Goal: Information Seeking & Learning: Learn about a topic

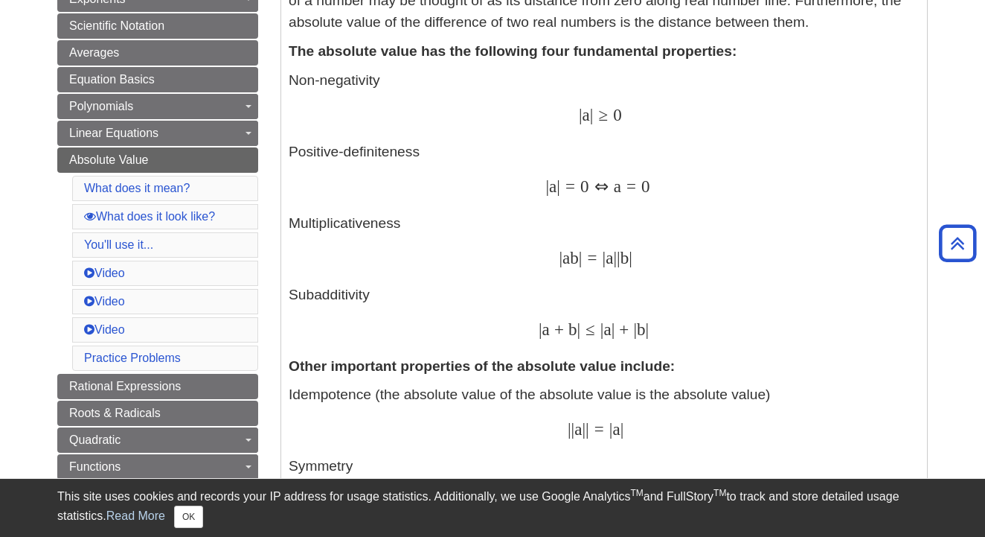
scroll to position [439, 0]
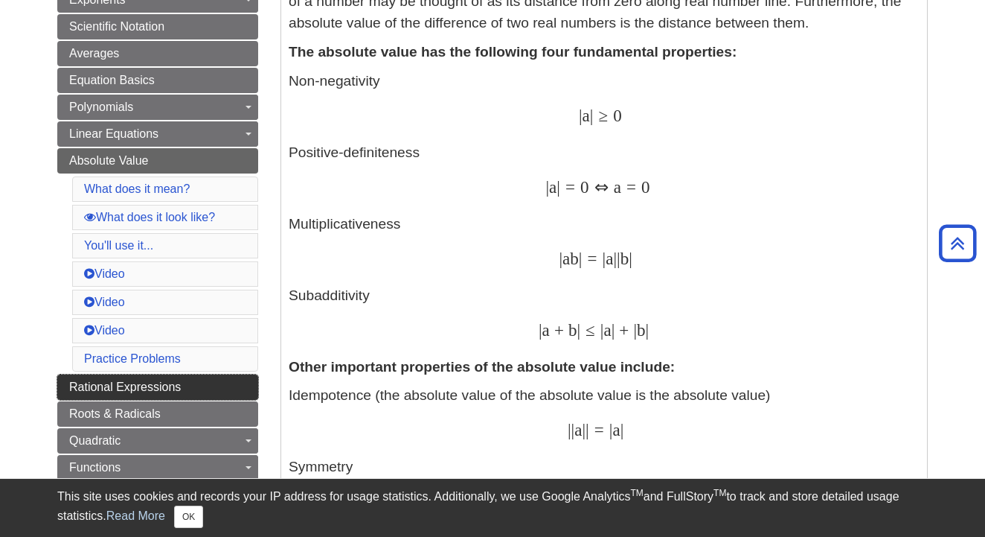
click at [74, 379] on link "Rational Expressions" at bounding box center [157, 386] width 201 height 25
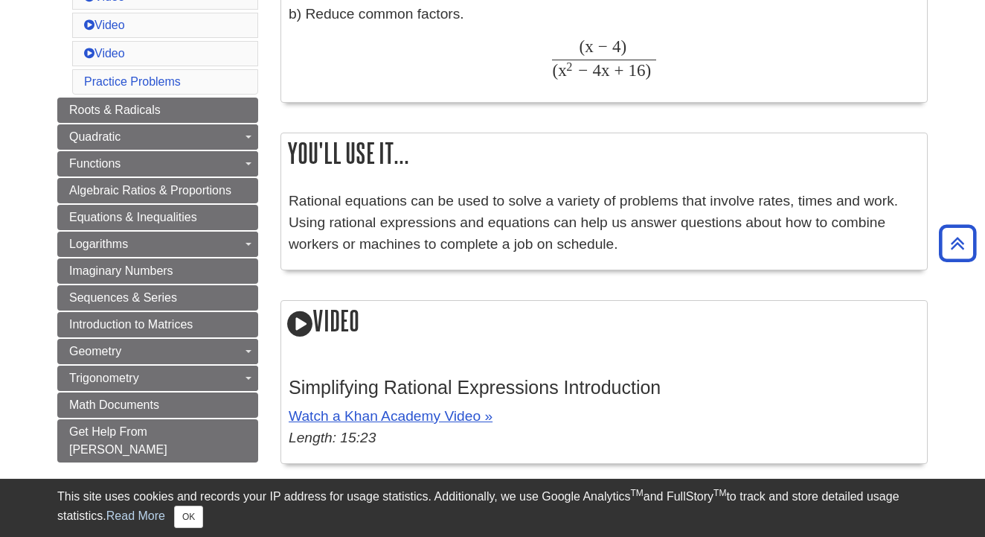
scroll to position [812, 0]
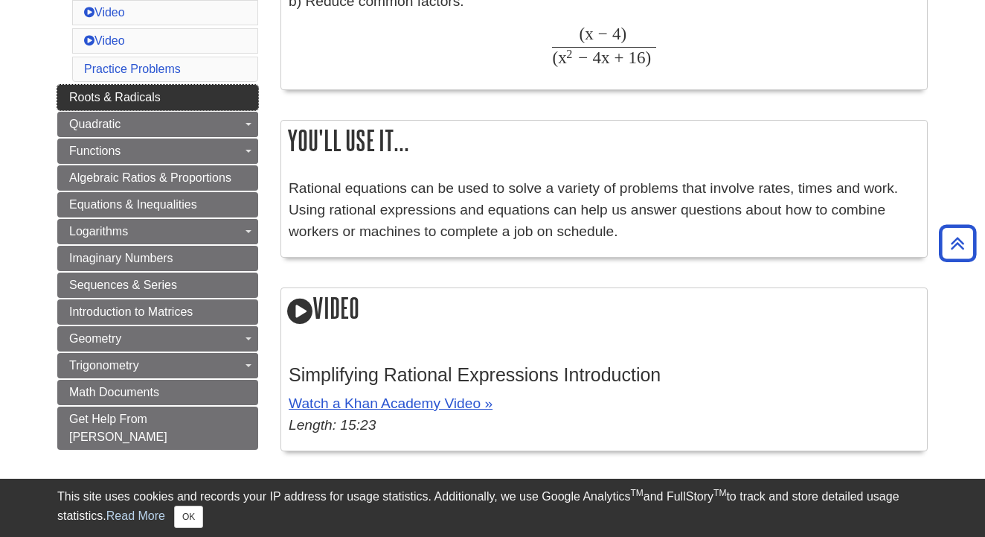
click at [127, 104] on link "Roots & Radicals" at bounding box center [157, 97] width 201 height 25
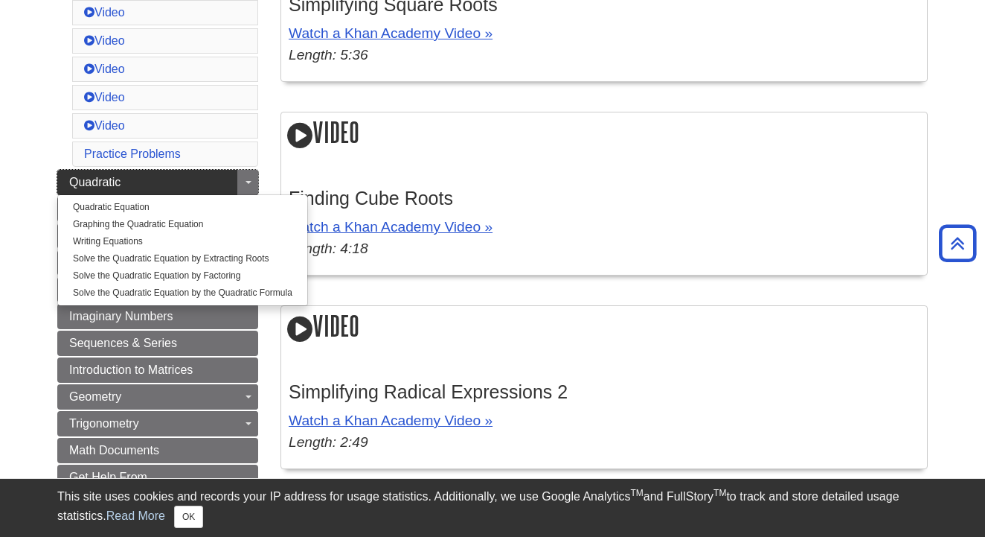
scroll to position [730, 0]
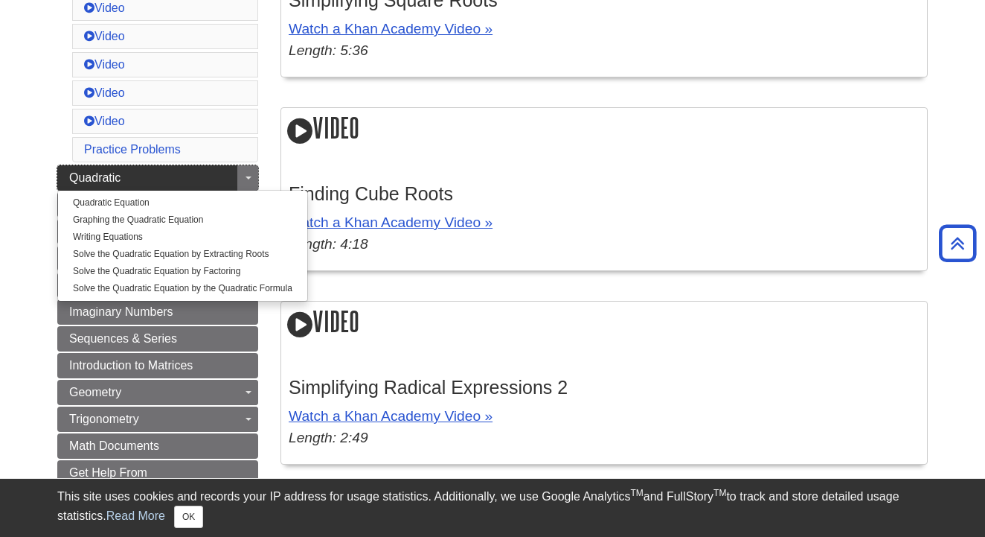
click at [113, 176] on span "Quadratic" at bounding box center [94, 177] width 51 height 13
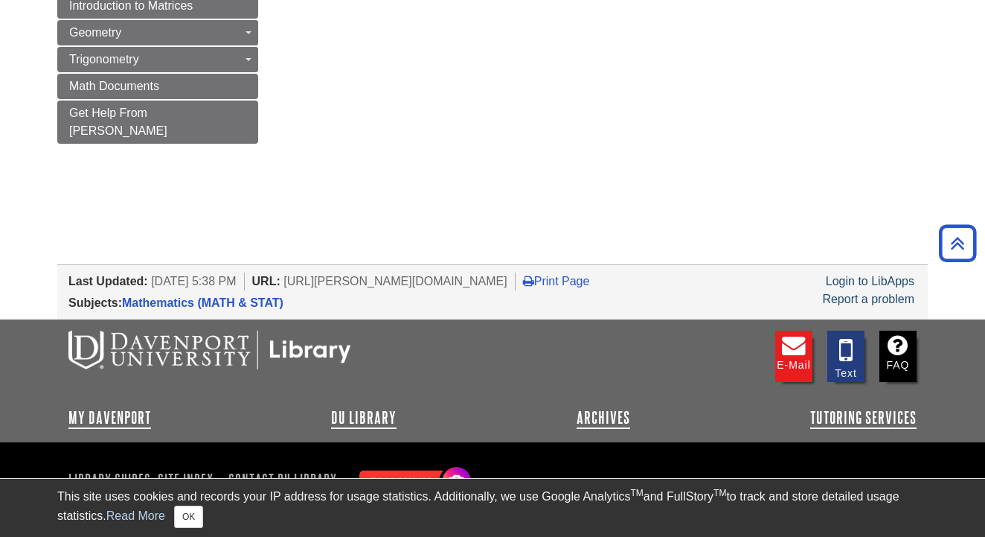
scroll to position [1127, 0]
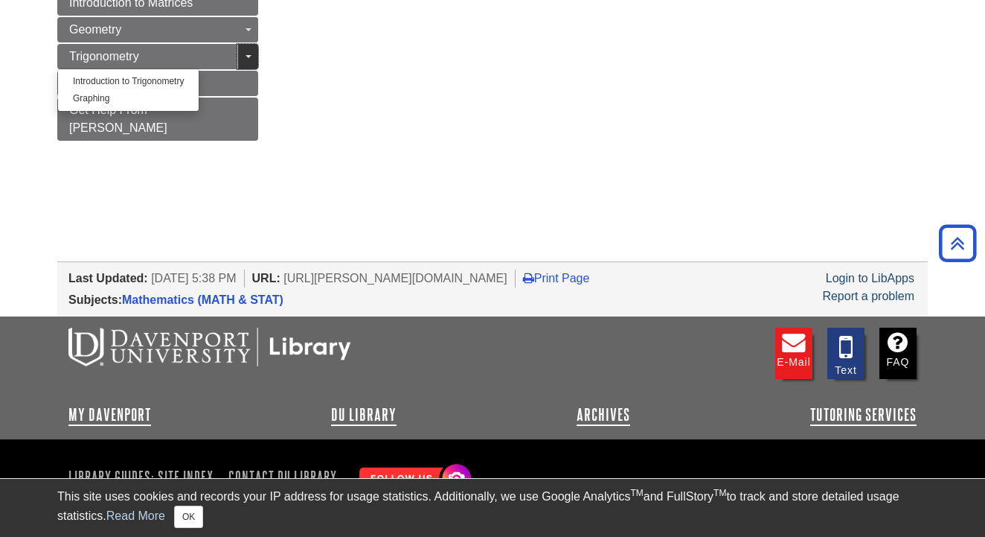
click at [253, 55] on link "Toggle Dropdown" at bounding box center [247, 56] width 21 height 25
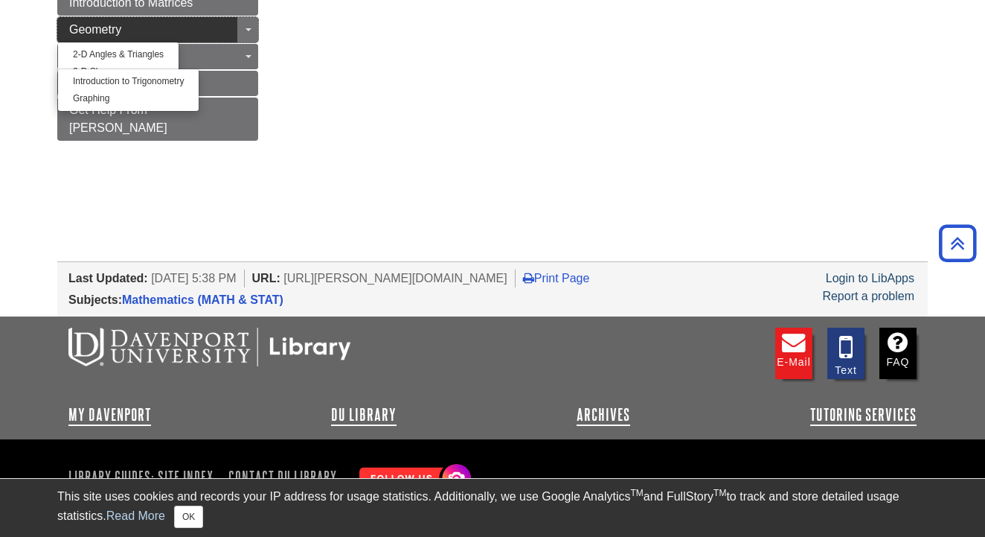
click at [174, 38] on link "Geometry" at bounding box center [157, 29] width 201 height 25
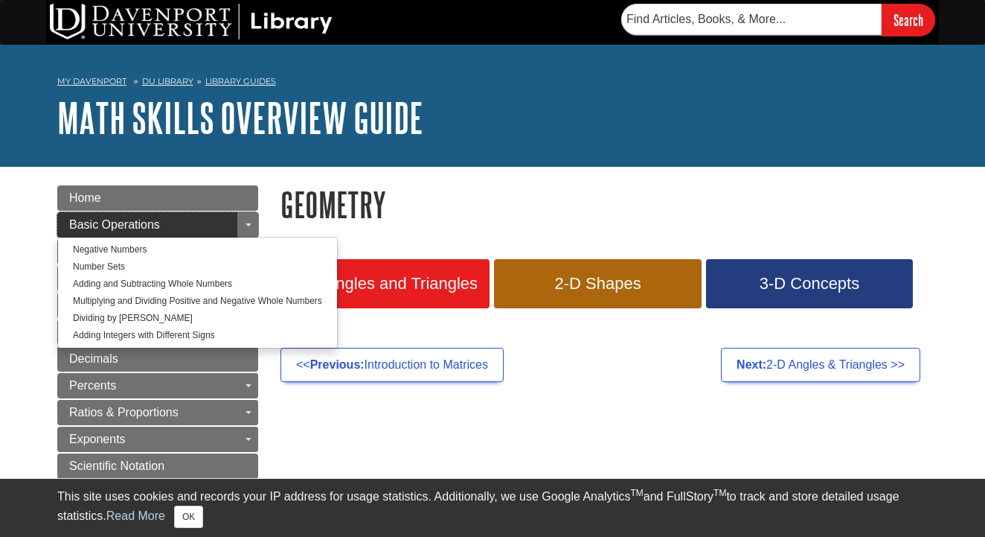
click at [236, 215] on link "Basic Operations" at bounding box center [157, 224] width 201 height 25
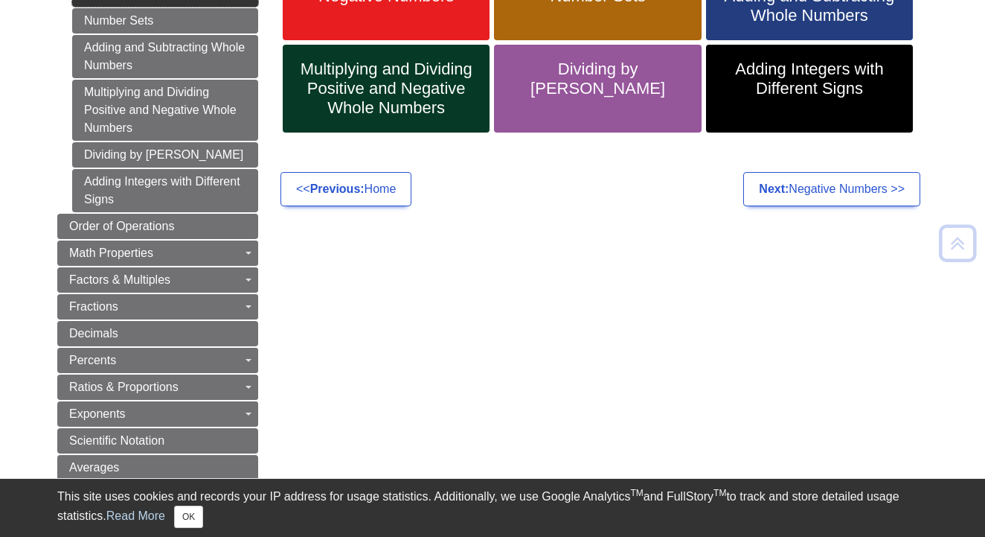
scroll to position [298, 0]
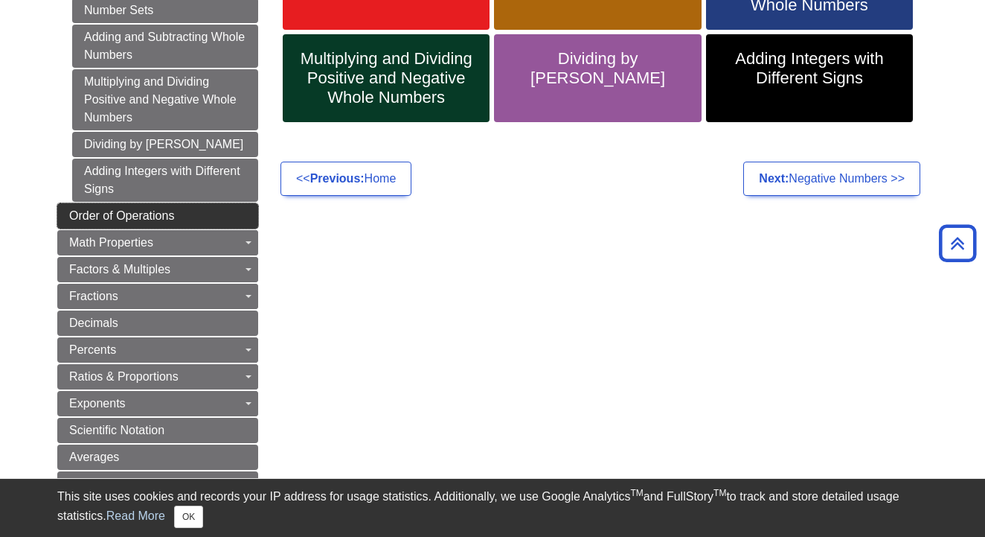
click at [170, 222] on link "Order of Operations" at bounding box center [157, 215] width 201 height 25
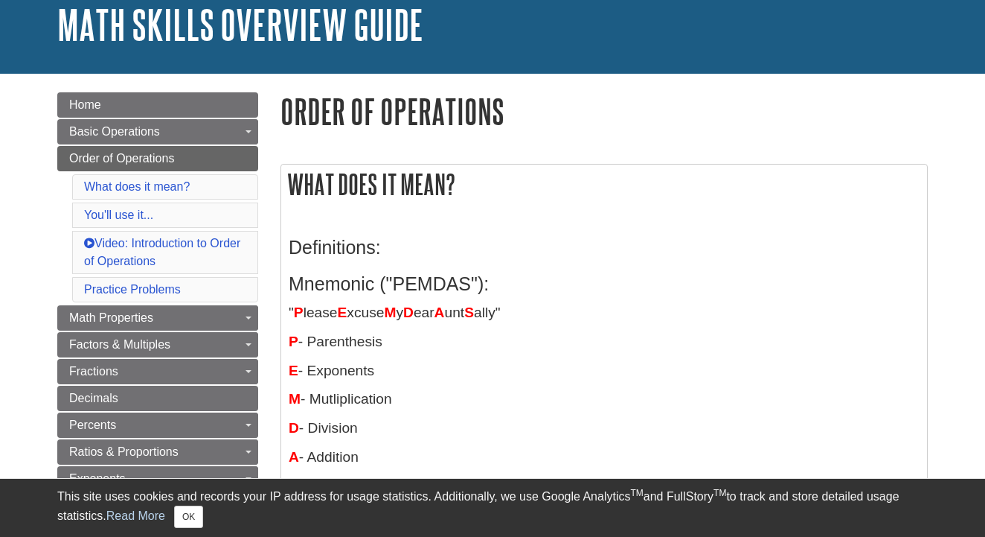
scroll to position [92, 0]
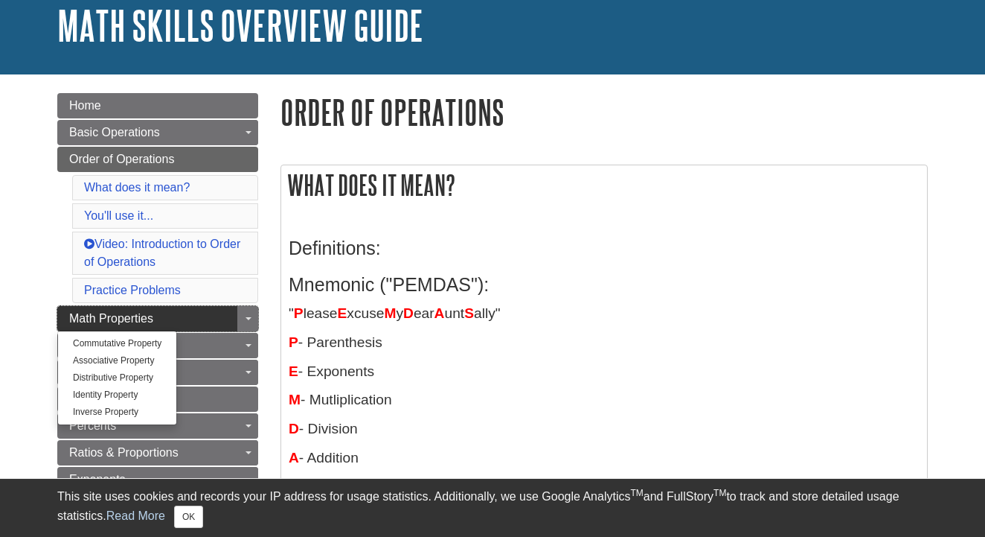
click at [214, 318] on link "Math Properties" at bounding box center [157, 318] width 201 height 25
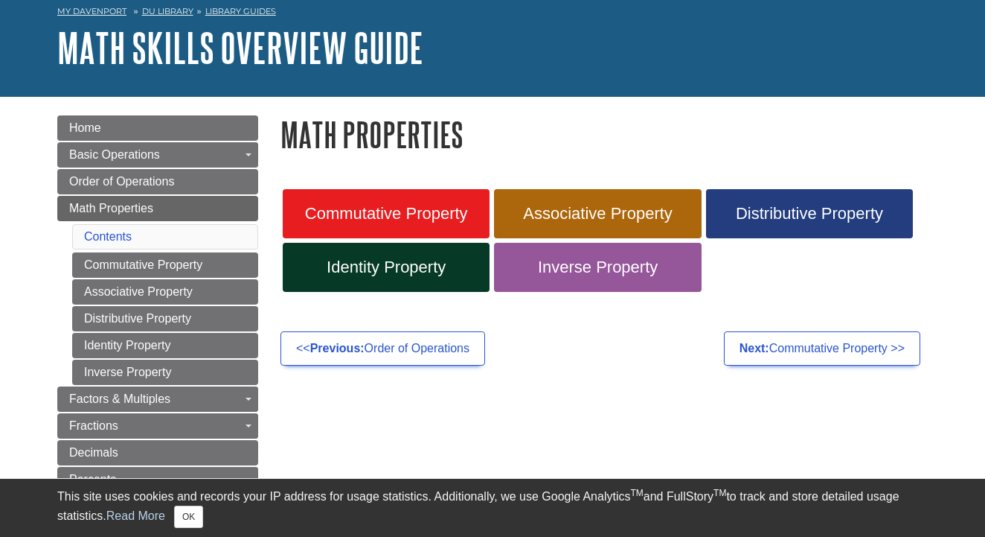
scroll to position [78, 0]
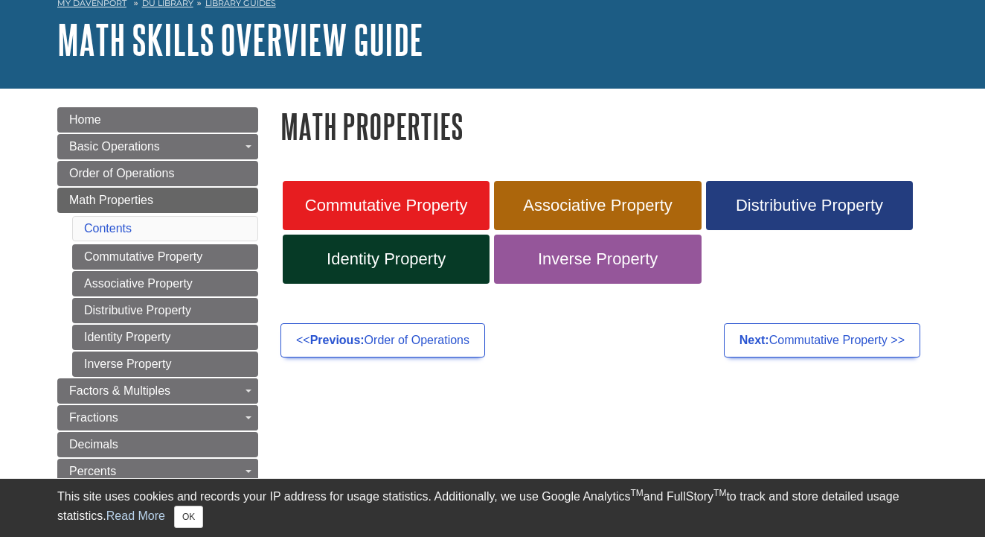
click at [397, 207] on span "Commutative Property" at bounding box center [386, 205] width 185 height 19
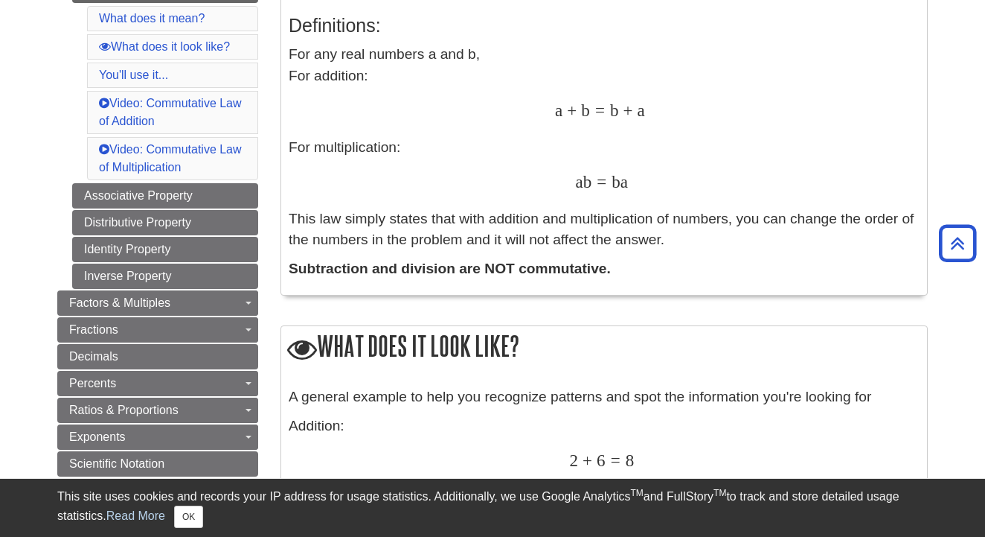
scroll to position [316, 0]
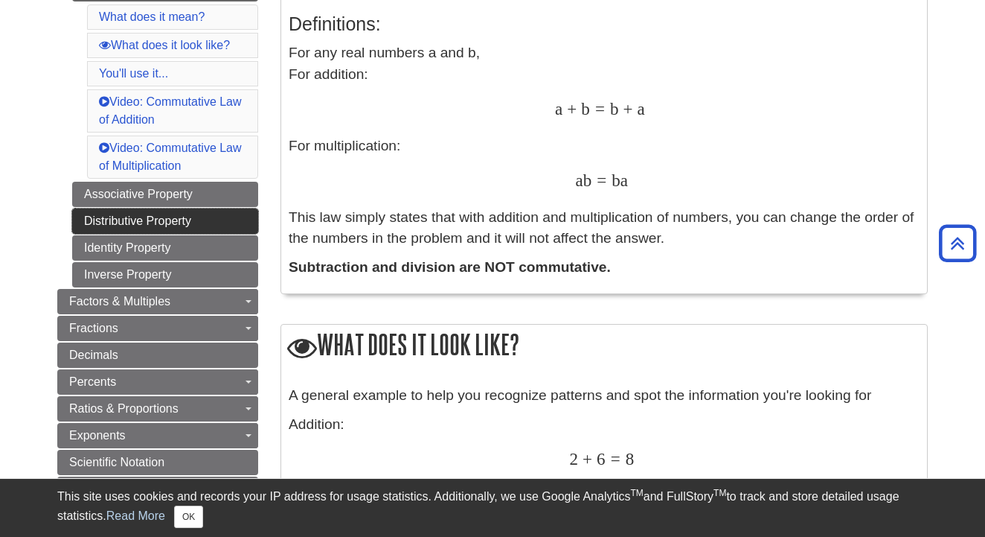
click at [170, 222] on link "Distributive Property" at bounding box center [165, 220] width 186 height 25
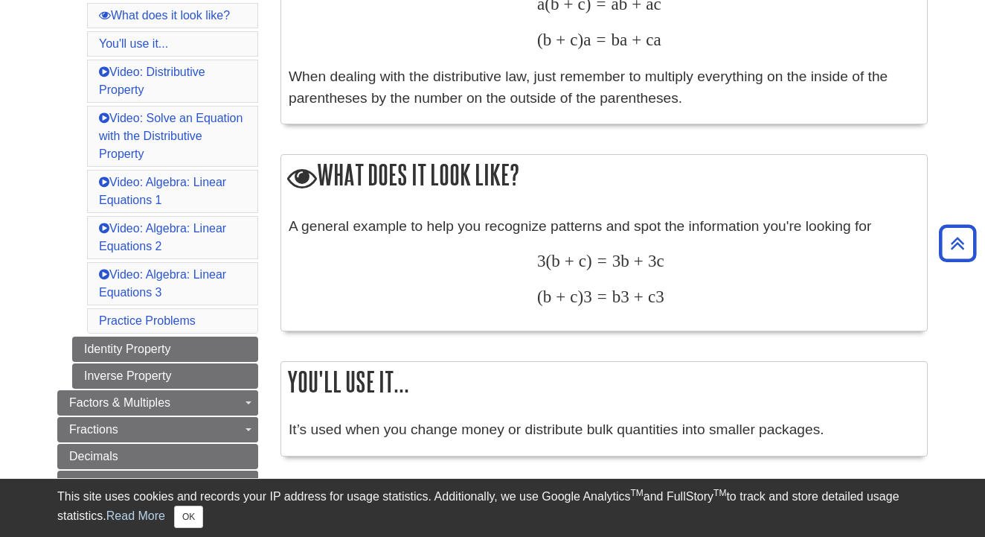
scroll to position [400, 0]
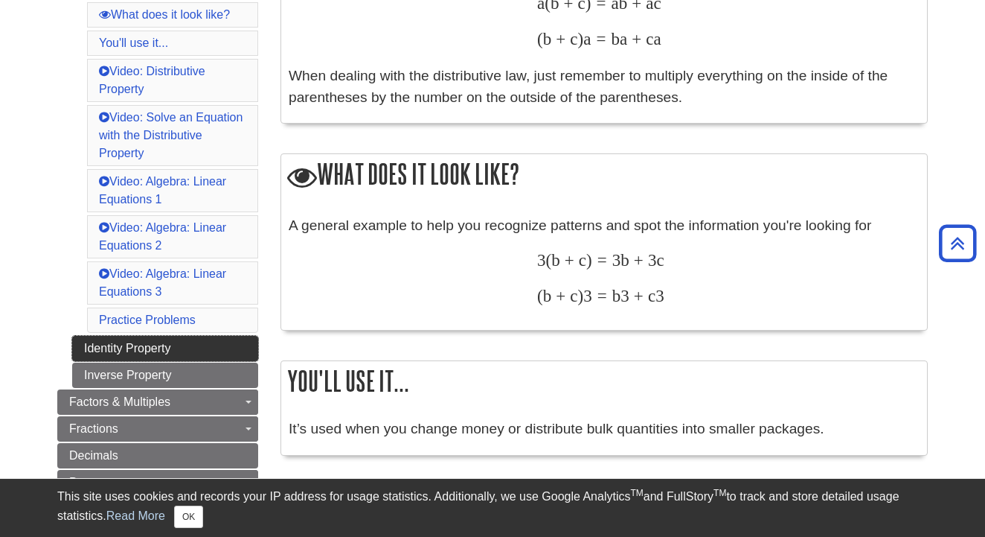
click at [177, 345] on link "Identity Property" at bounding box center [165, 348] width 186 height 25
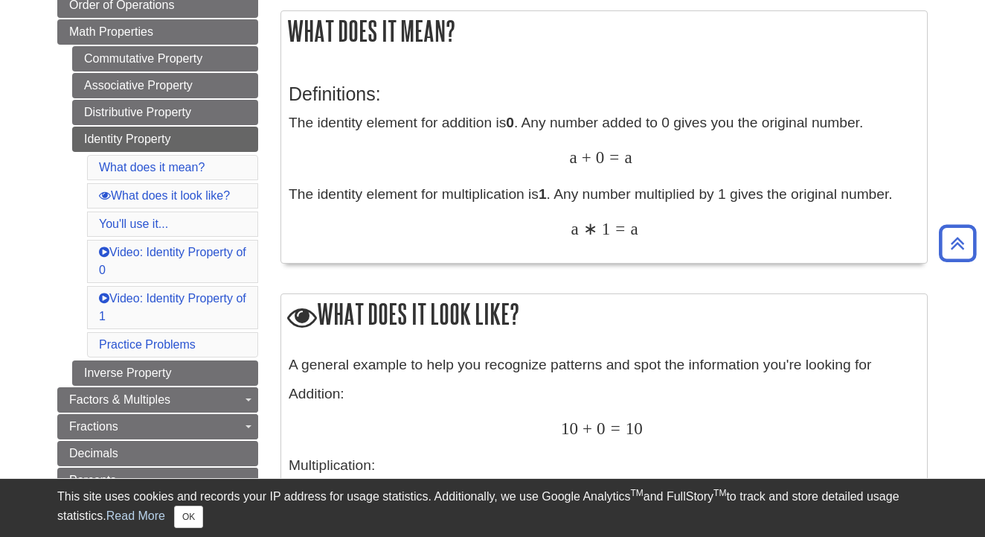
scroll to position [247, 0]
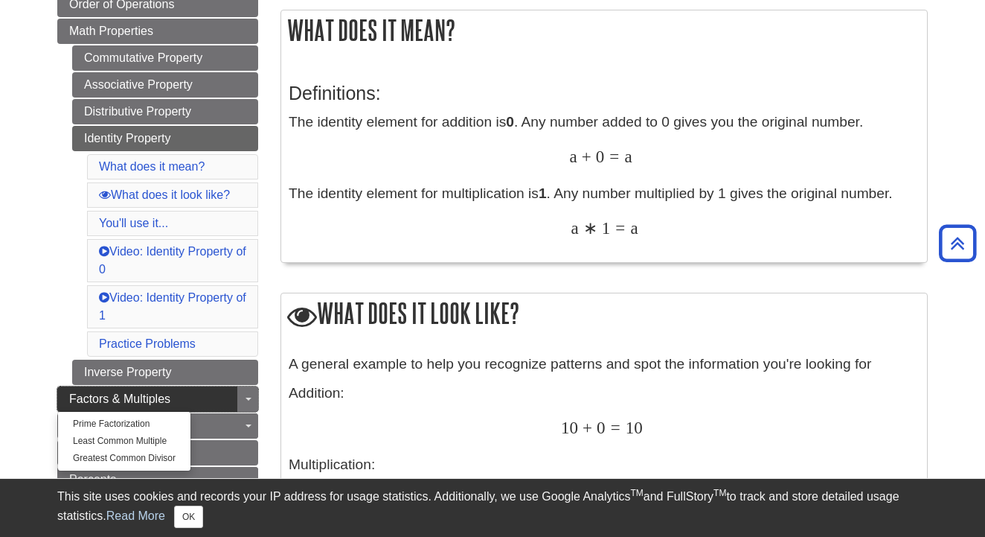
click at [141, 394] on span "Factors & Multiples" at bounding box center [119, 398] width 101 height 13
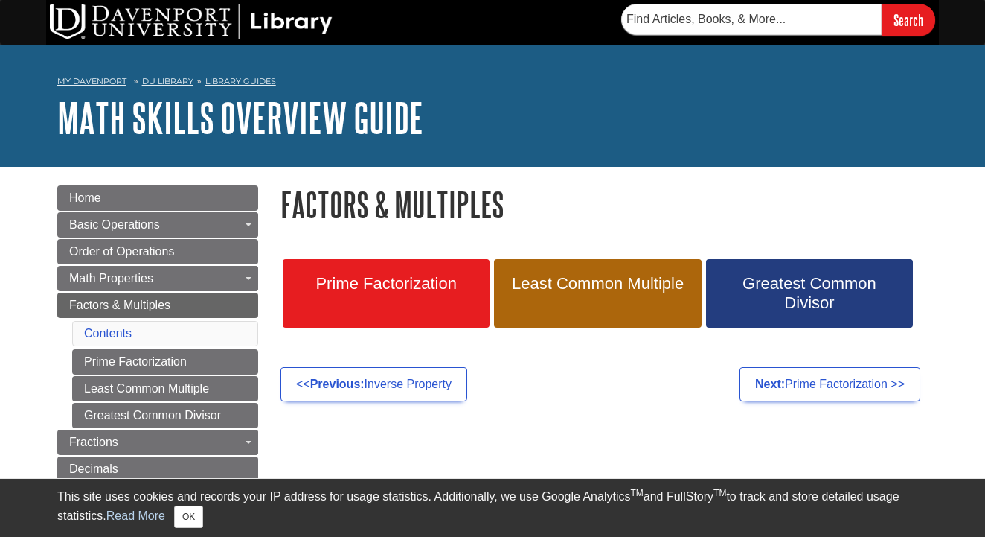
click at [329, 309] on link "Prime Factorization" at bounding box center [386, 293] width 207 height 68
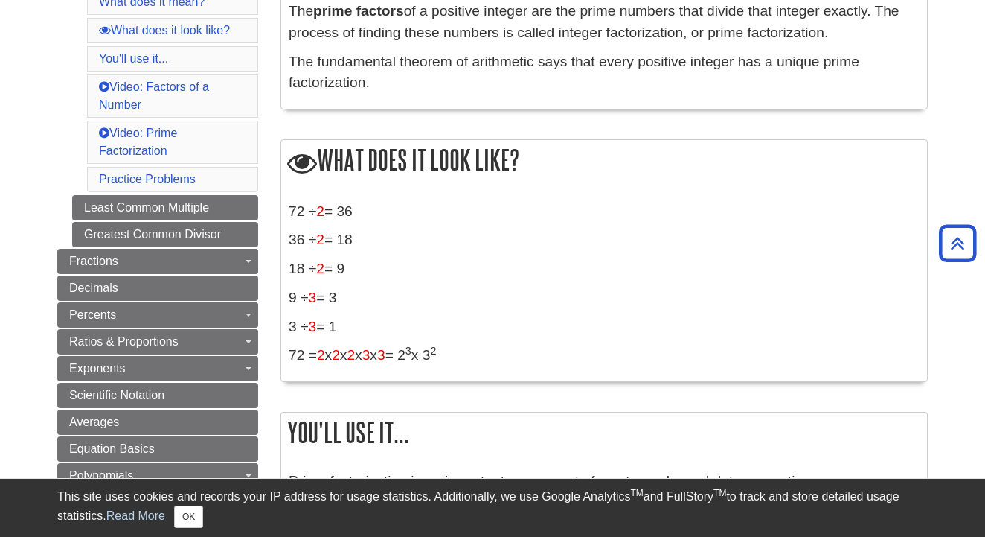
scroll to position [351, 0]
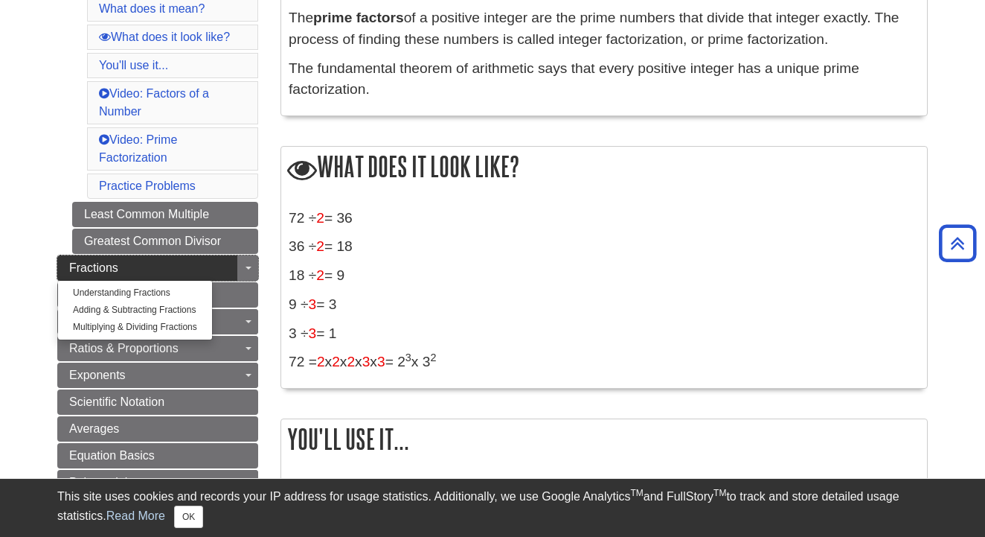
click at [148, 268] on link "Fractions" at bounding box center [157, 267] width 201 height 25
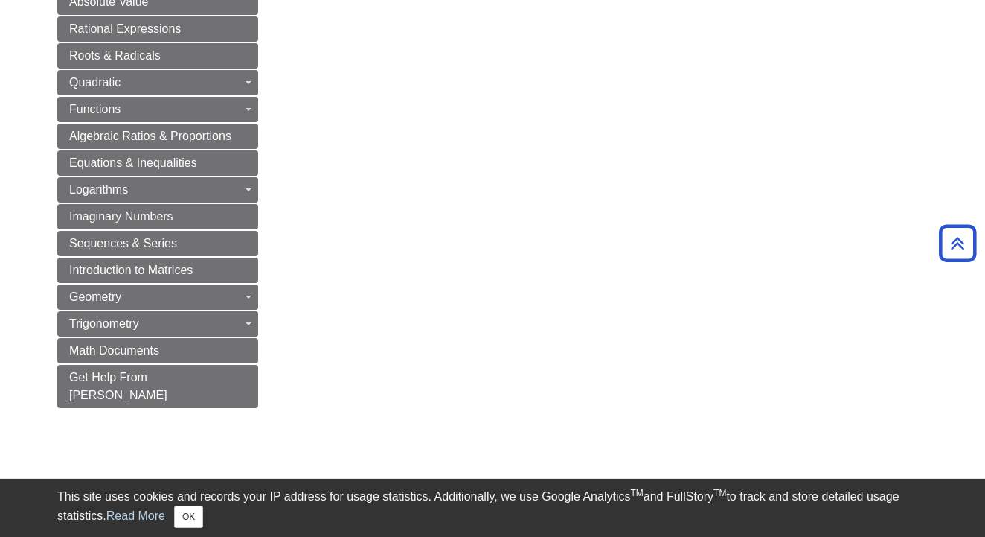
scroll to position [744, 0]
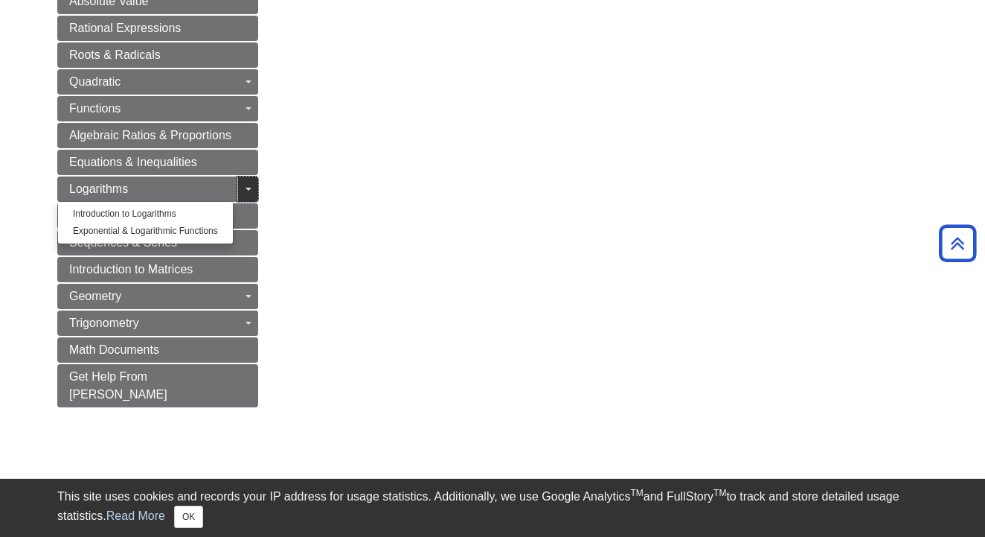
click at [250, 186] on link "Toggle Dropdown" at bounding box center [247, 188] width 21 height 25
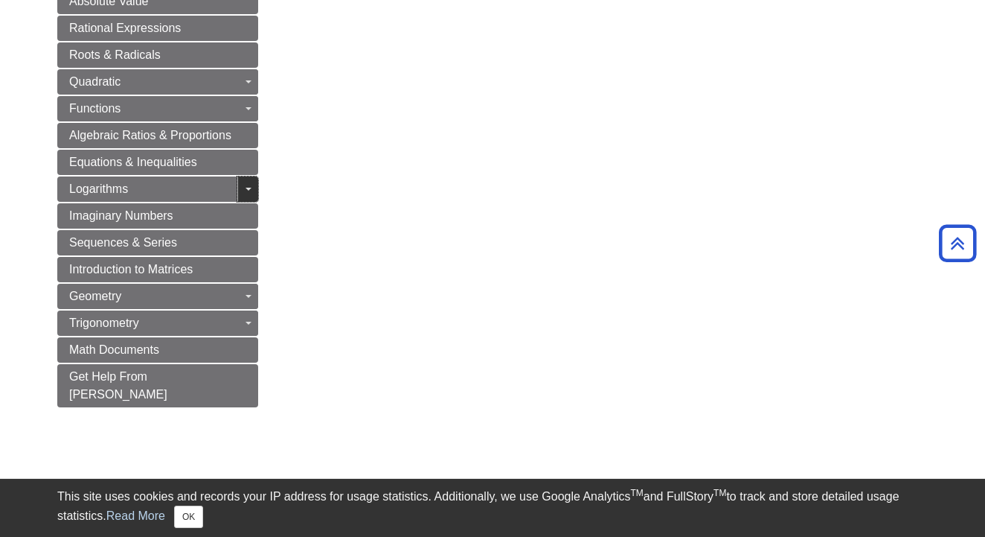
click at [250, 186] on link "Toggle Dropdown" at bounding box center [247, 188] width 21 height 25
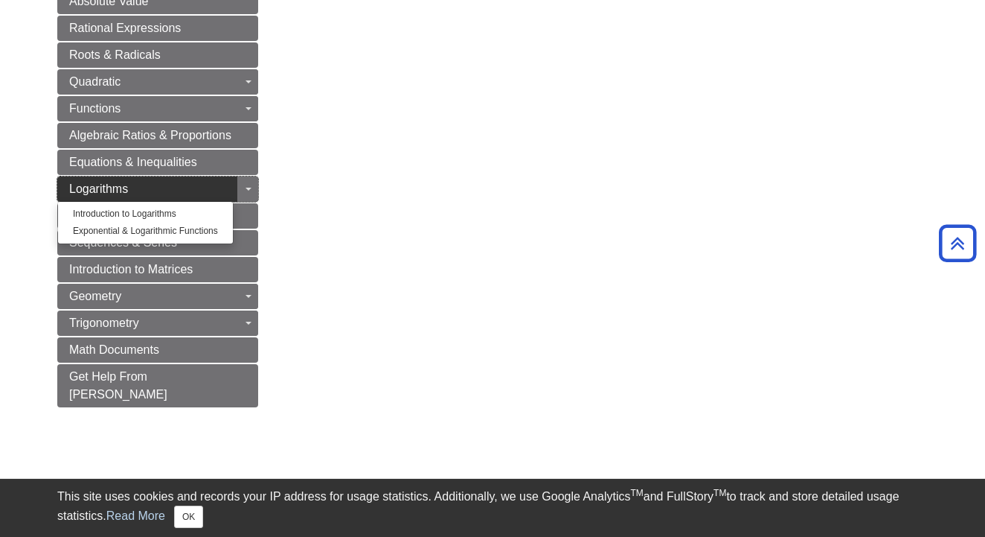
click at [156, 185] on link "Logarithms" at bounding box center [157, 188] width 201 height 25
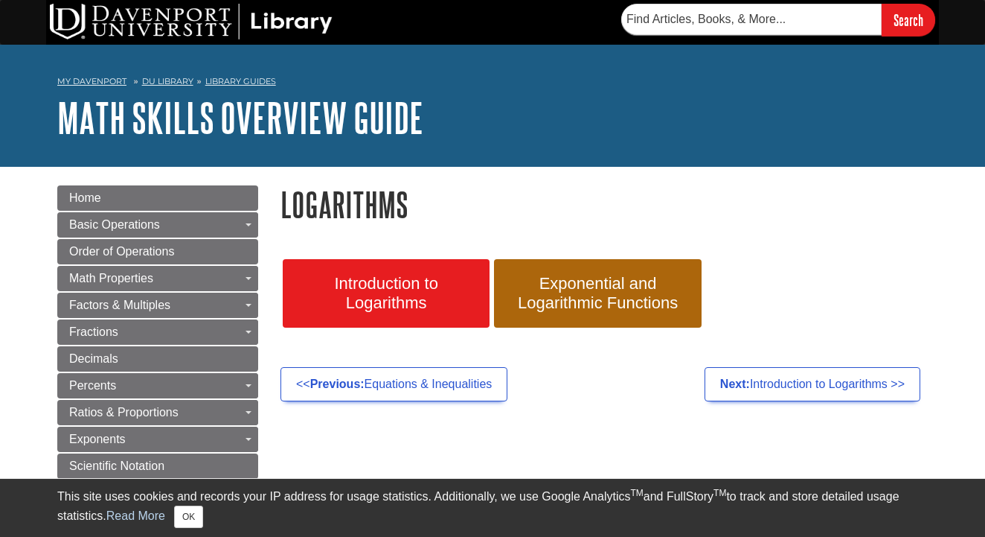
click at [369, 294] on span "Introduction to Logarithms" at bounding box center [386, 293] width 185 height 39
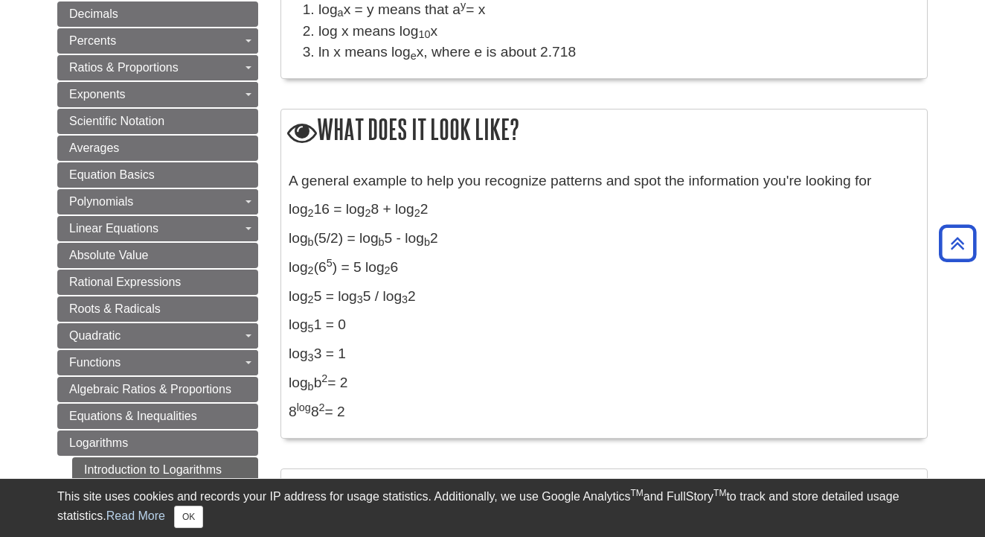
scroll to position [344, 0]
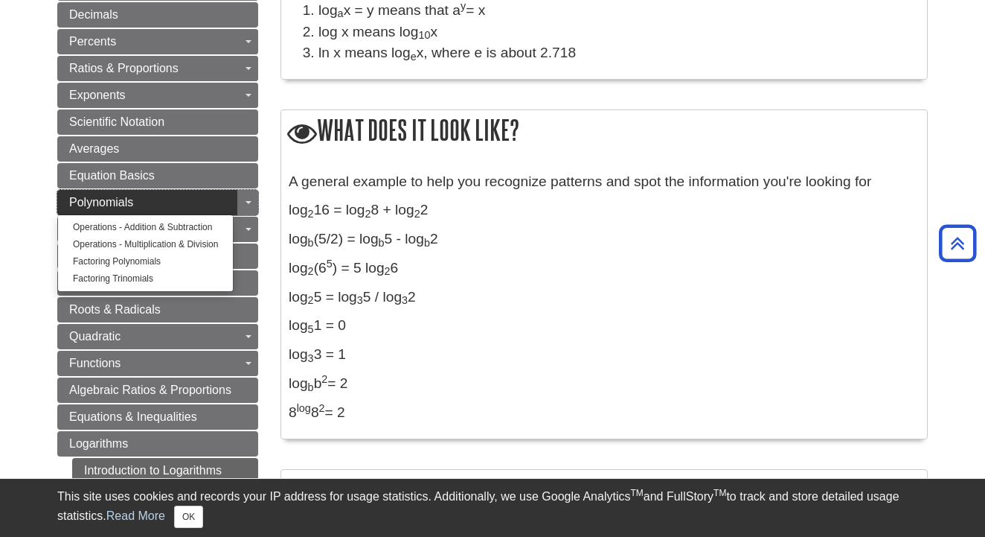
click at [92, 206] on span "Polynomials" at bounding box center [101, 202] width 64 height 13
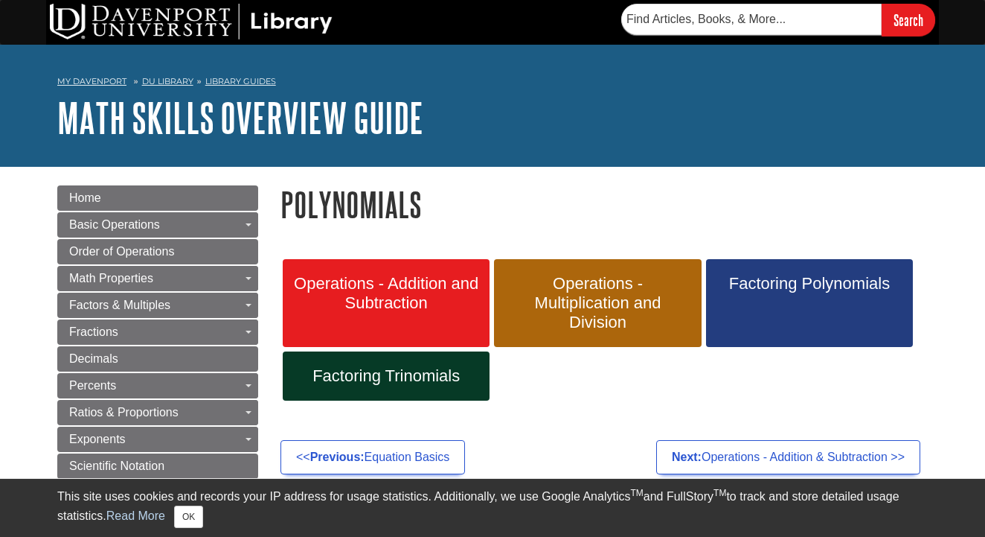
click at [443, 280] on span "Operations - Addition and Subtraction" at bounding box center [386, 293] width 185 height 39
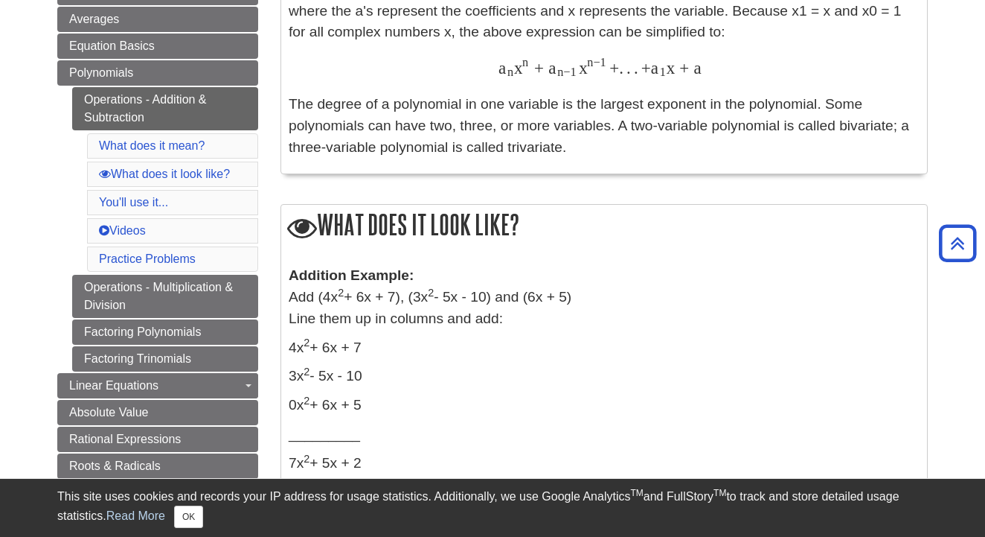
scroll to position [441, 0]
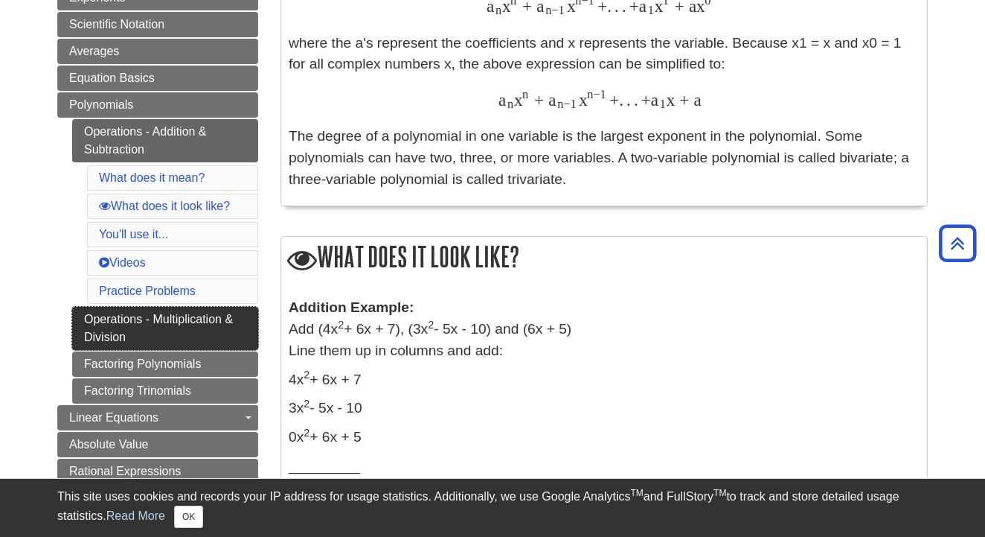
click at [185, 328] on link "Operations - Multiplication & Division" at bounding box center [165, 328] width 186 height 43
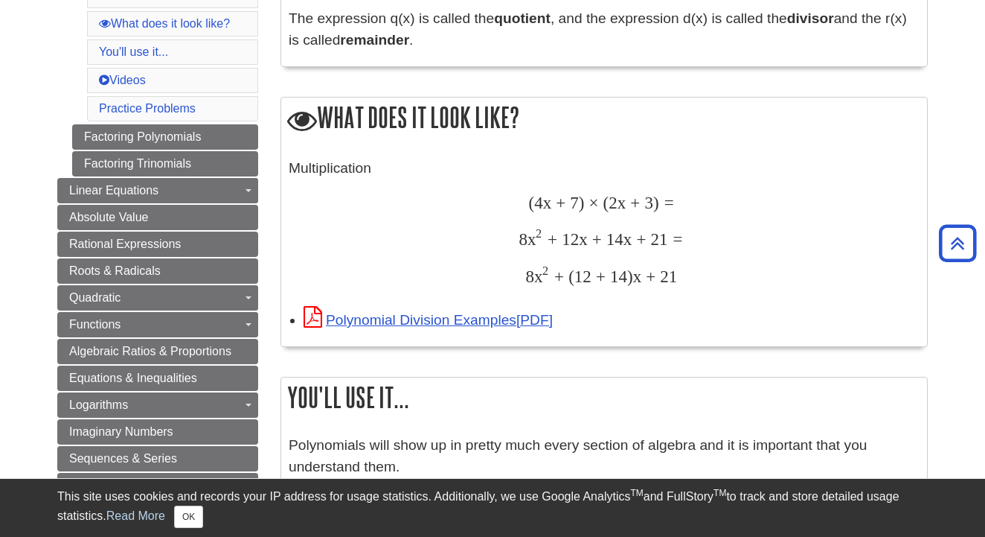
scroll to position [670, 0]
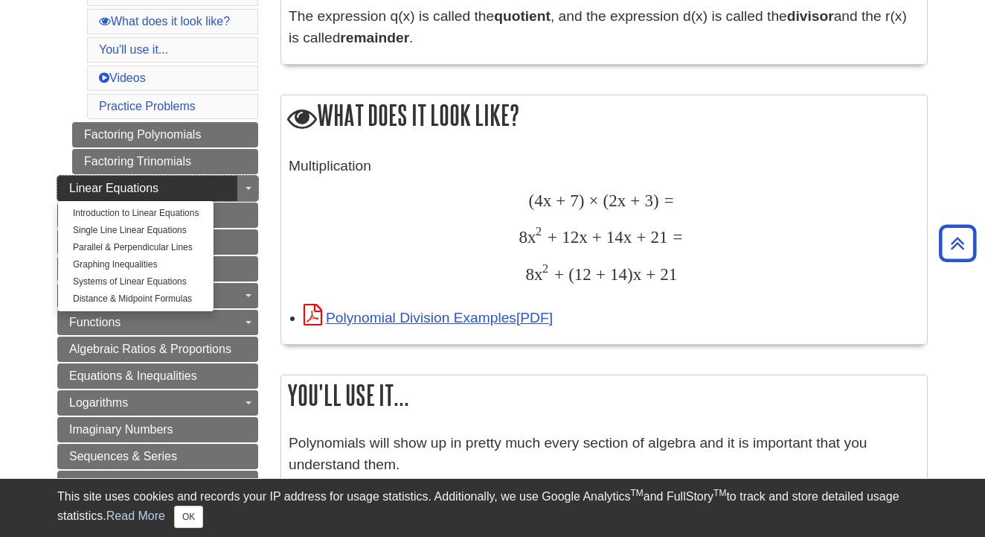
click at [117, 182] on span "Linear Equations" at bounding box center [113, 188] width 89 height 13
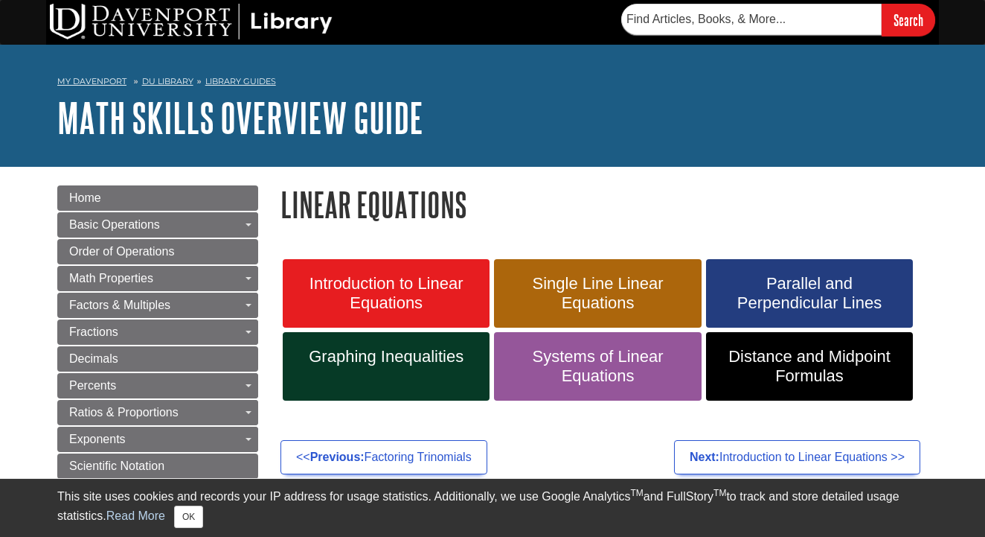
click at [391, 288] on span "Introduction to Linear Equations" at bounding box center [386, 293] width 185 height 39
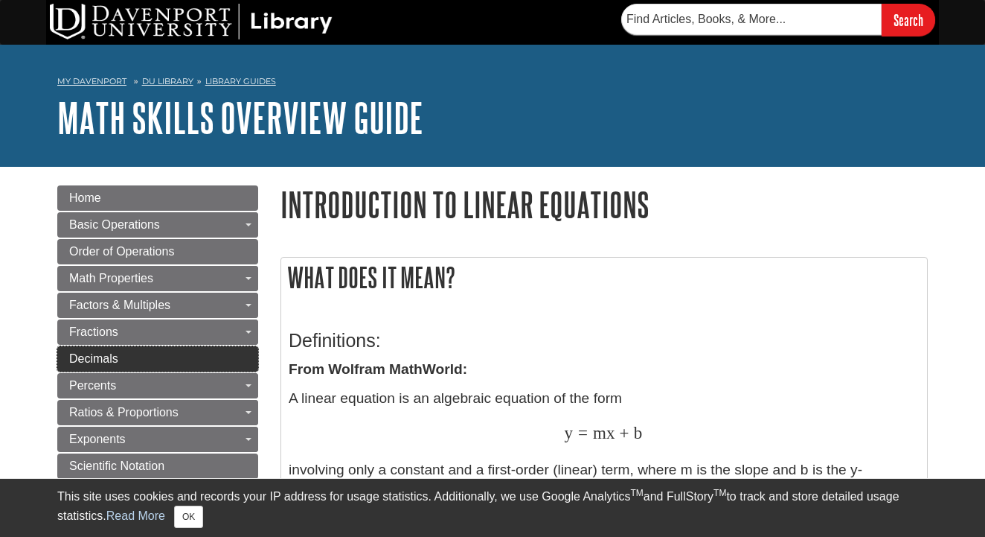
click at [222, 365] on link "Decimals" at bounding box center [157, 358] width 201 height 25
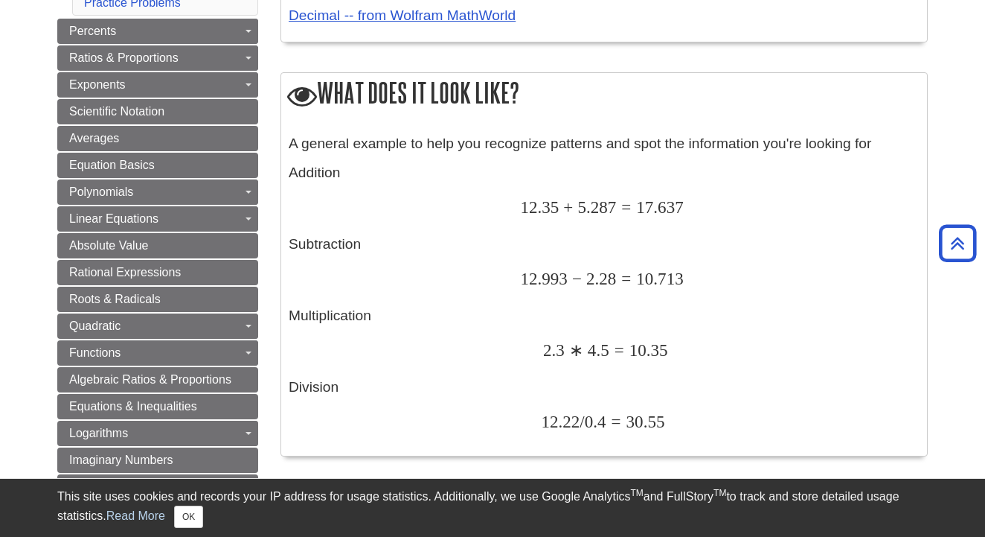
scroll to position [554, 0]
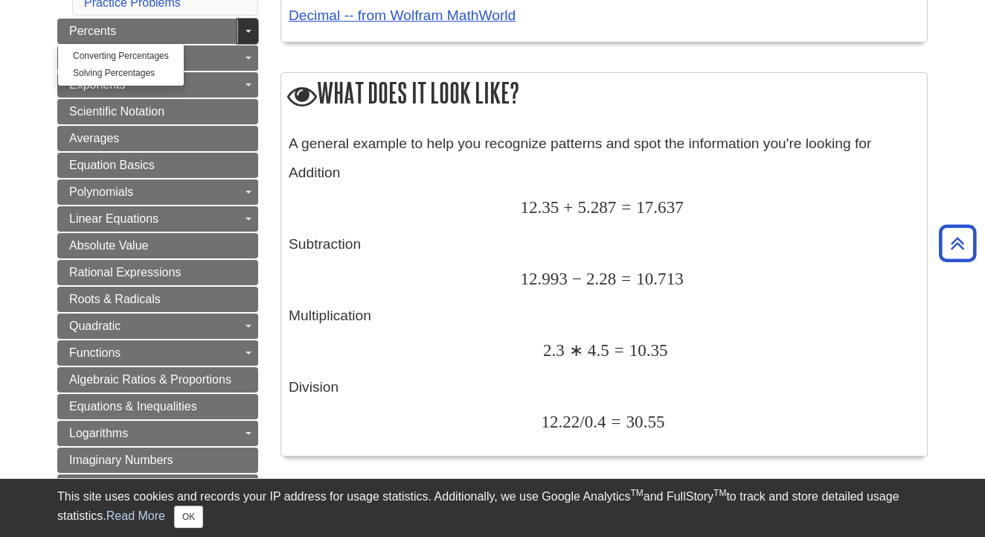
click at [253, 36] on link "Toggle Dropdown" at bounding box center [247, 31] width 21 height 25
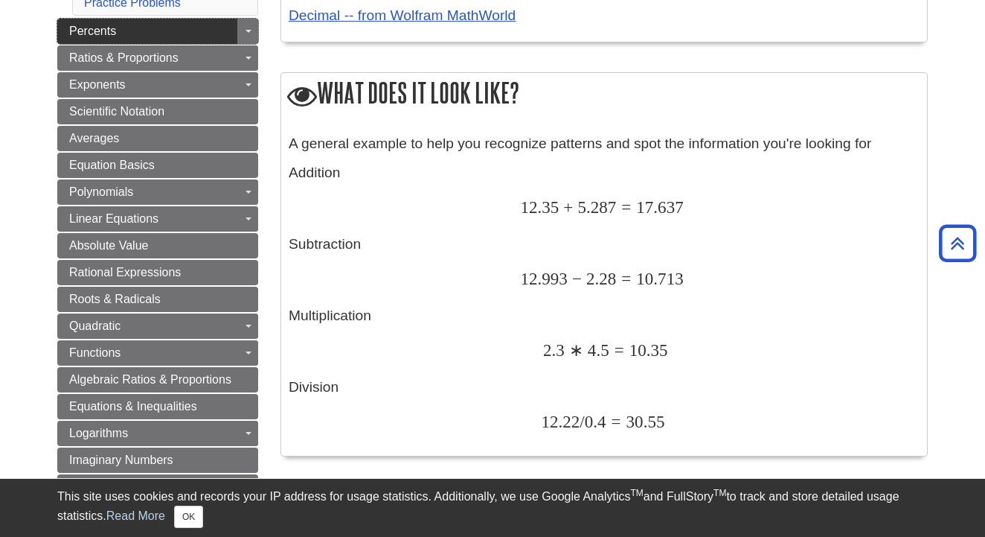
click at [200, 32] on link "Percents" at bounding box center [157, 31] width 201 height 25
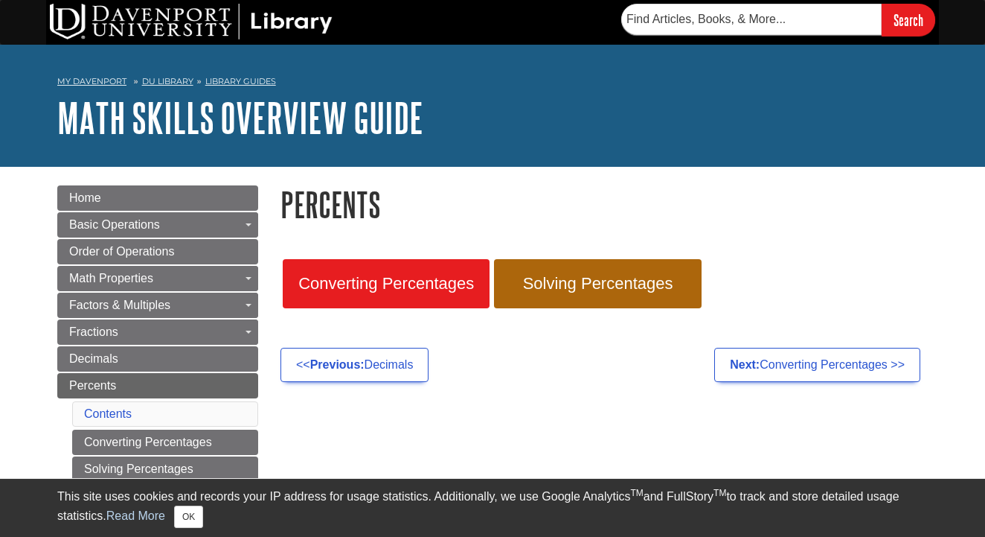
click at [416, 274] on span "Converting Percentages" at bounding box center [386, 283] width 185 height 19
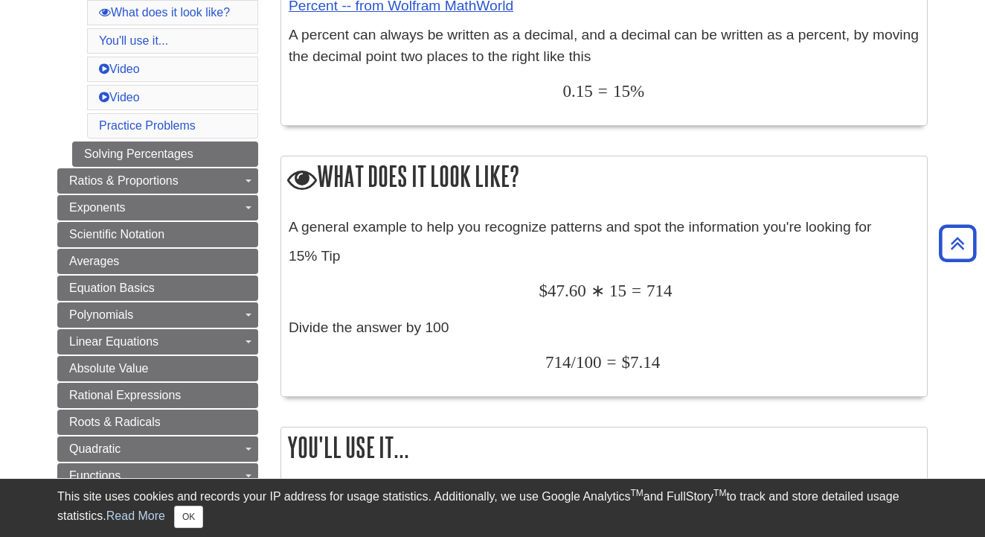
scroll to position [469, 0]
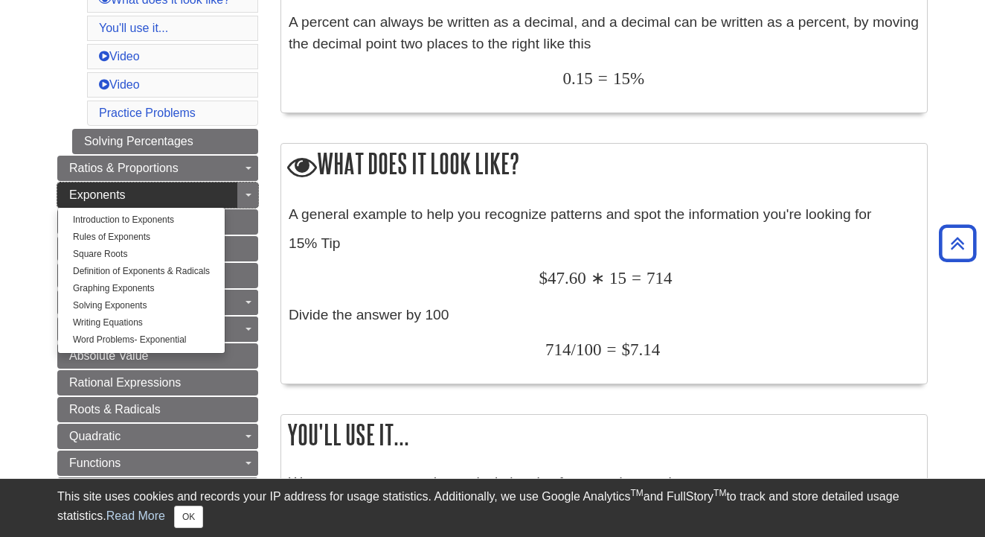
click at [230, 199] on link "Exponents" at bounding box center [157, 194] width 201 height 25
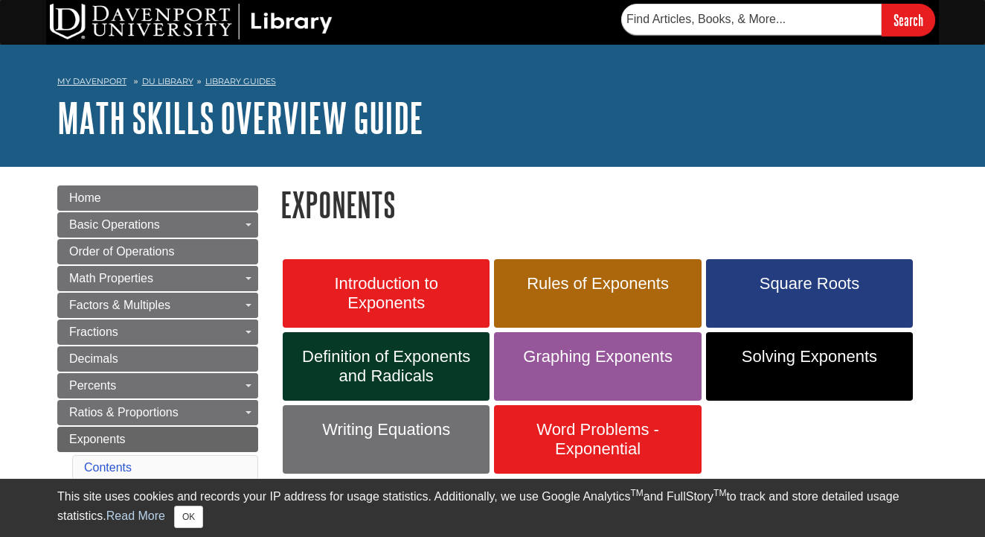
click at [439, 278] on span "Introduction to Exponents" at bounding box center [386, 293] width 185 height 39
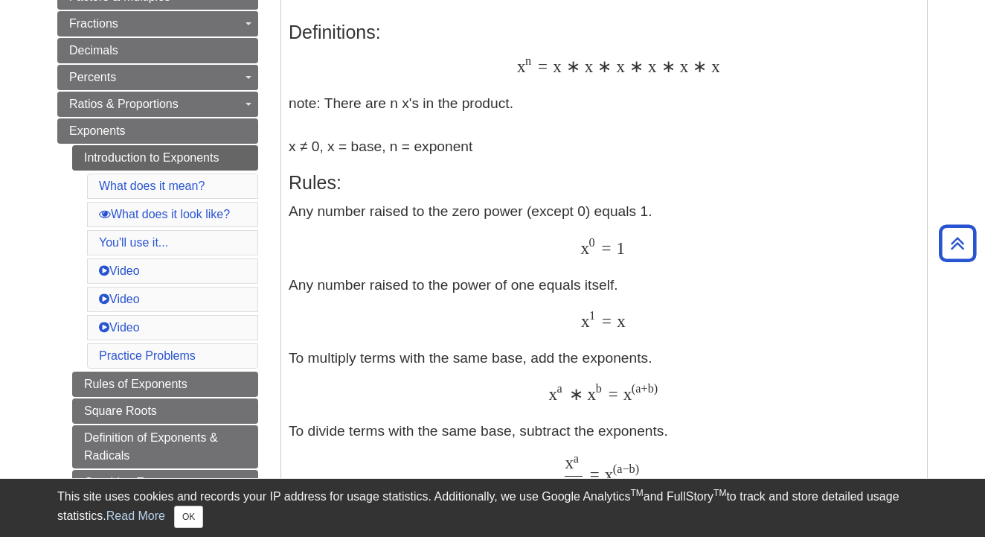
scroll to position [339, 0]
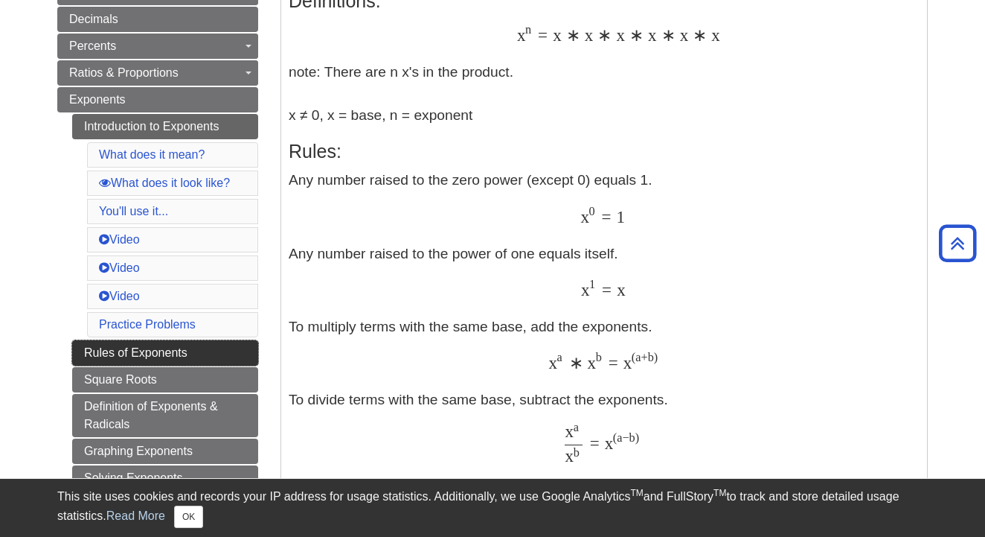
click at [121, 342] on link "Rules of Exponents" at bounding box center [165, 352] width 186 height 25
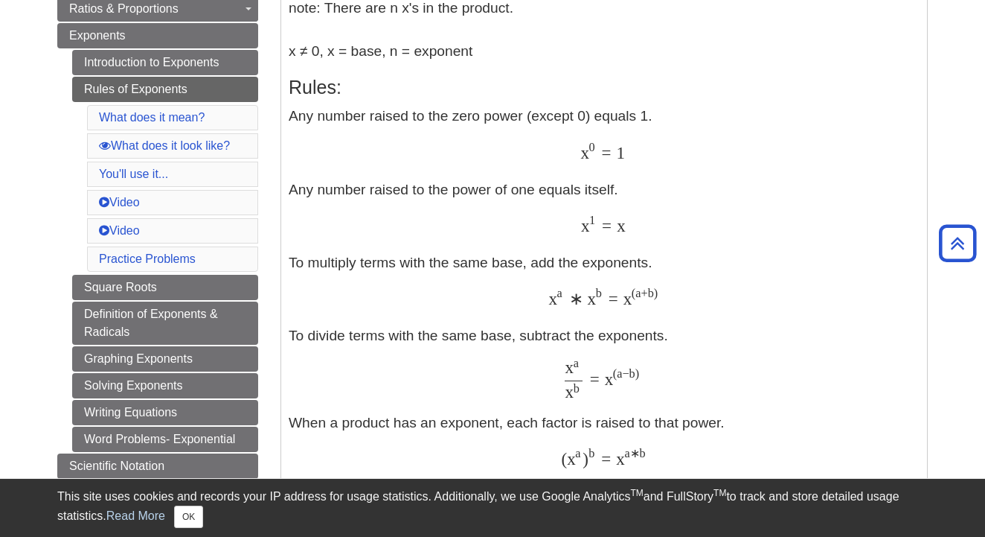
scroll to position [405, 0]
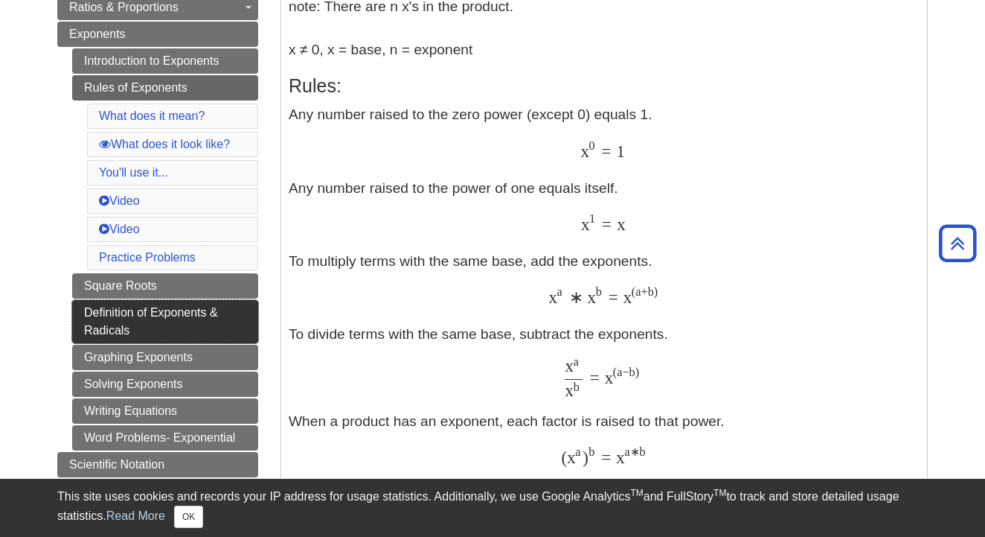
click at [190, 324] on link "Definition of Exponents & Radicals" at bounding box center [165, 321] width 186 height 43
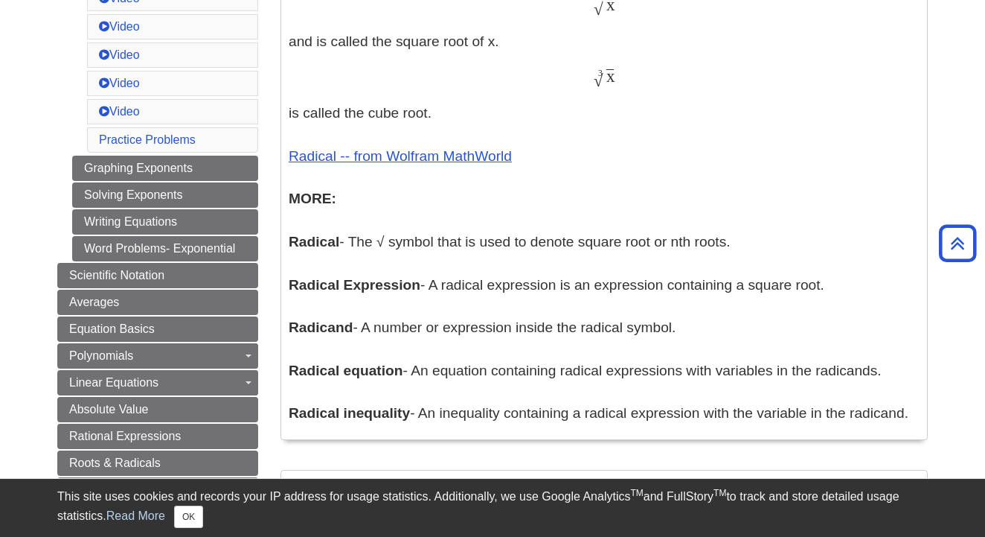
scroll to position [787, 0]
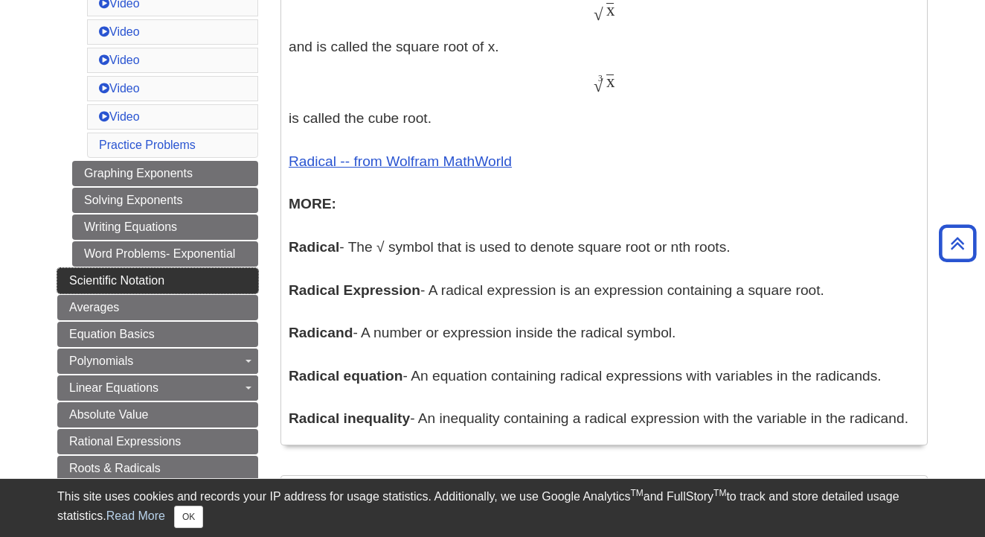
click at [182, 276] on link "Scientific Notation" at bounding box center [157, 280] width 201 height 25
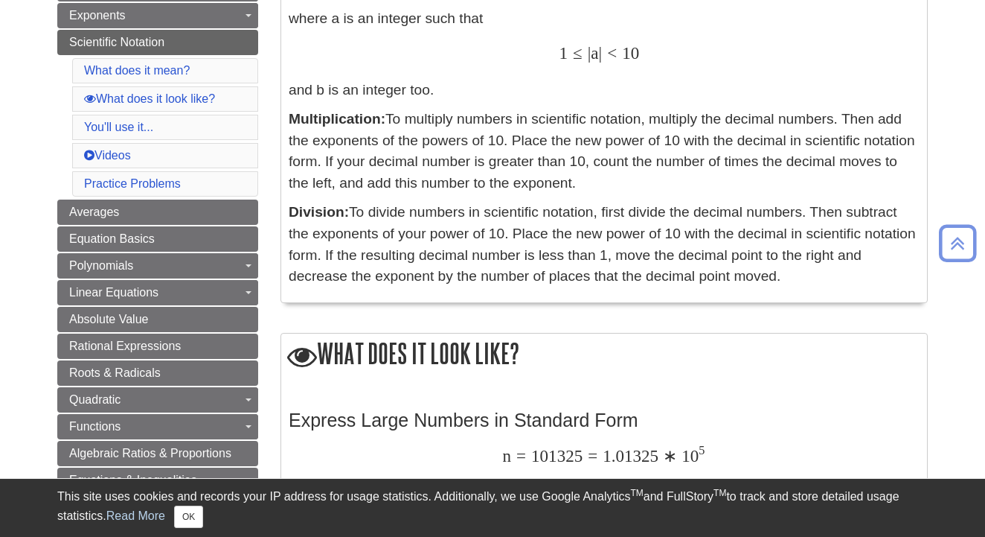
scroll to position [432, 0]
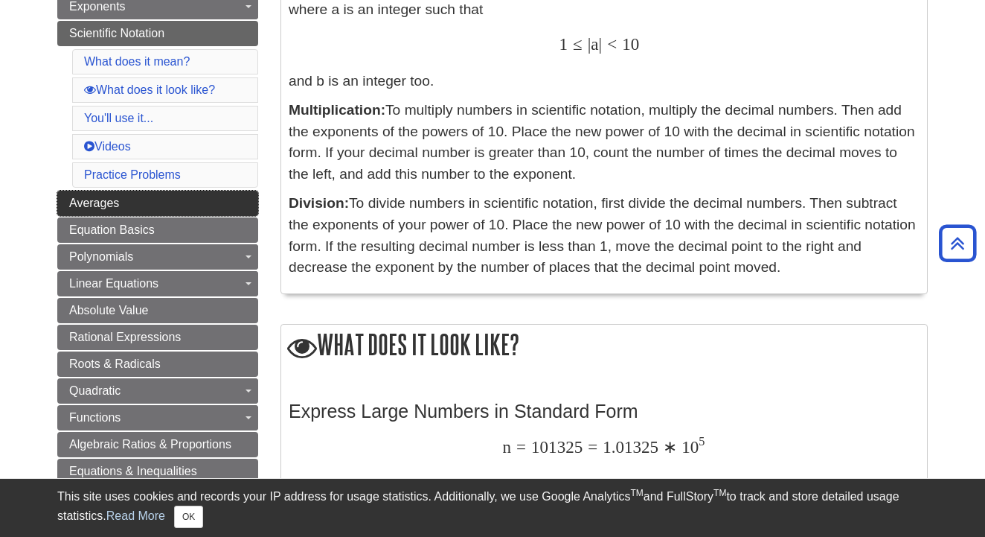
click at [185, 206] on link "Averages" at bounding box center [157, 202] width 201 height 25
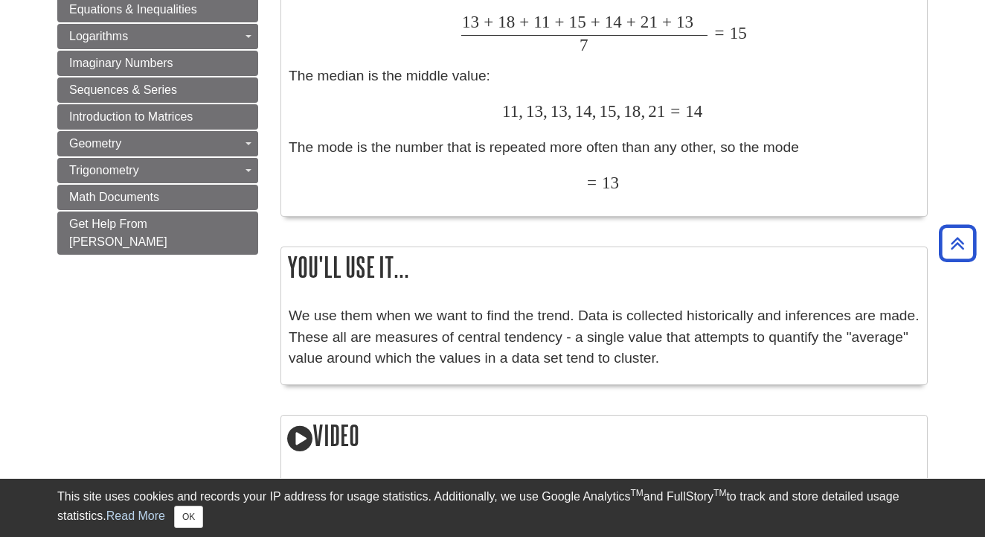
scroll to position [894, 0]
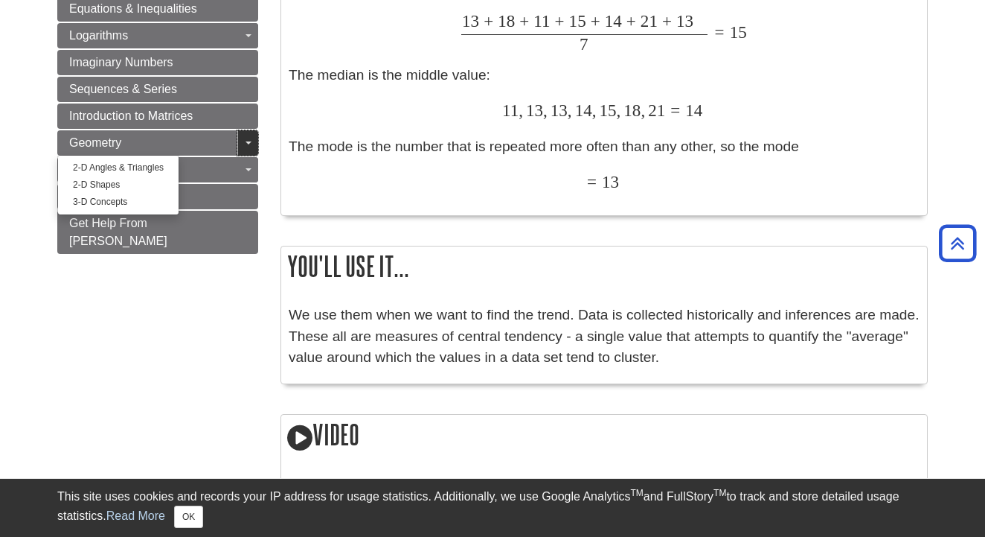
click at [240, 138] on link "Toggle Dropdown" at bounding box center [247, 142] width 21 height 25
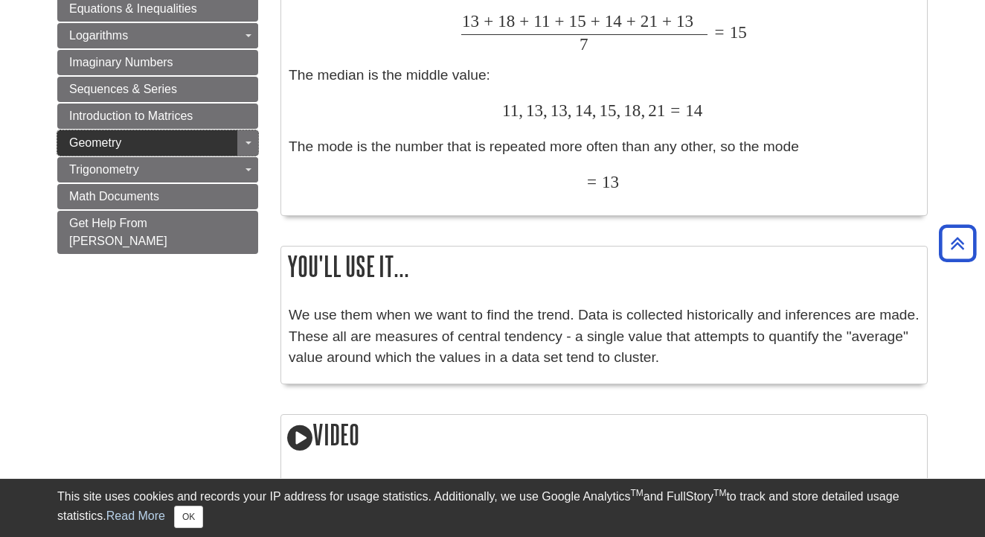
click at [200, 135] on link "Geometry" at bounding box center [157, 142] width 201 height 25
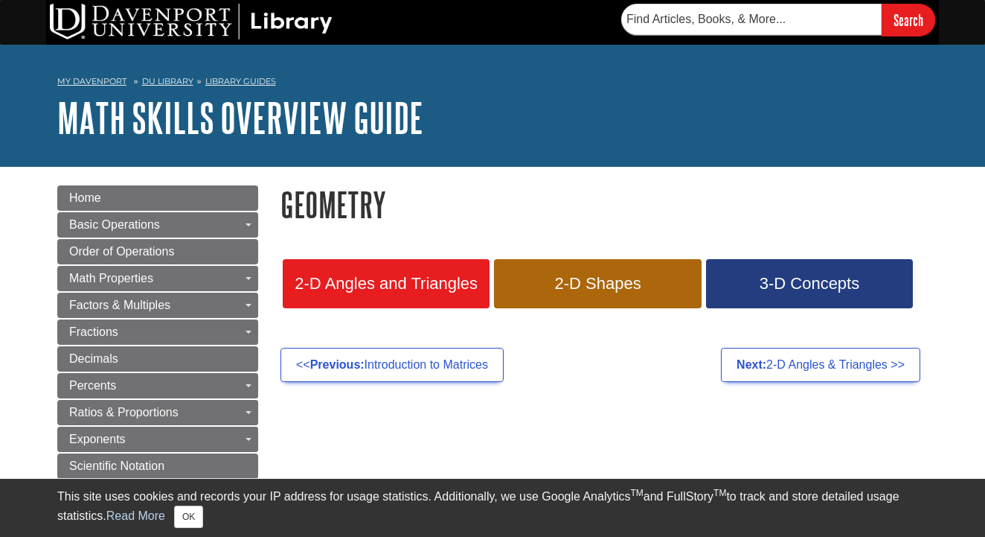
click at [396, 297] on link "2-D Angles and Triangles" at bounding box center [386, 283] width 207 height 49
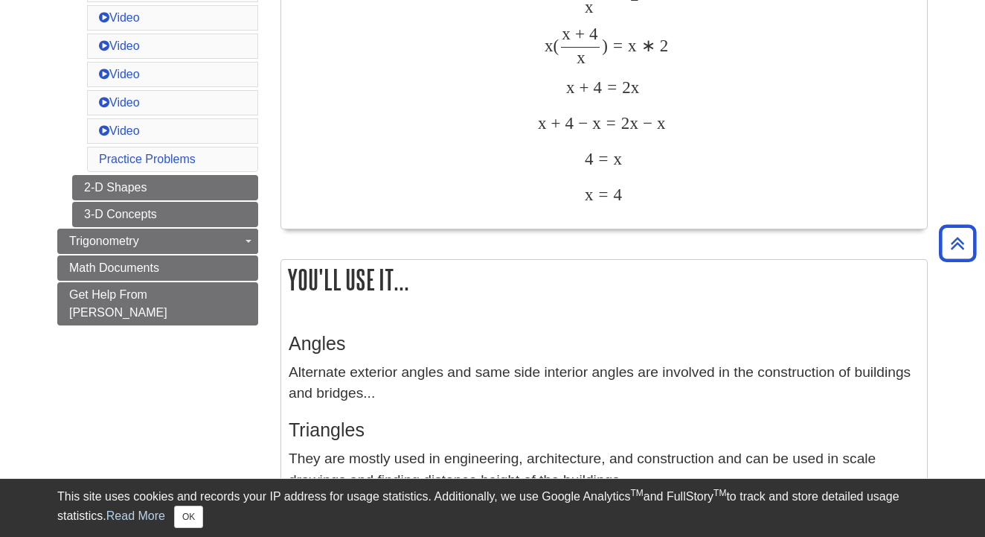
scroll to position [1192, 0]
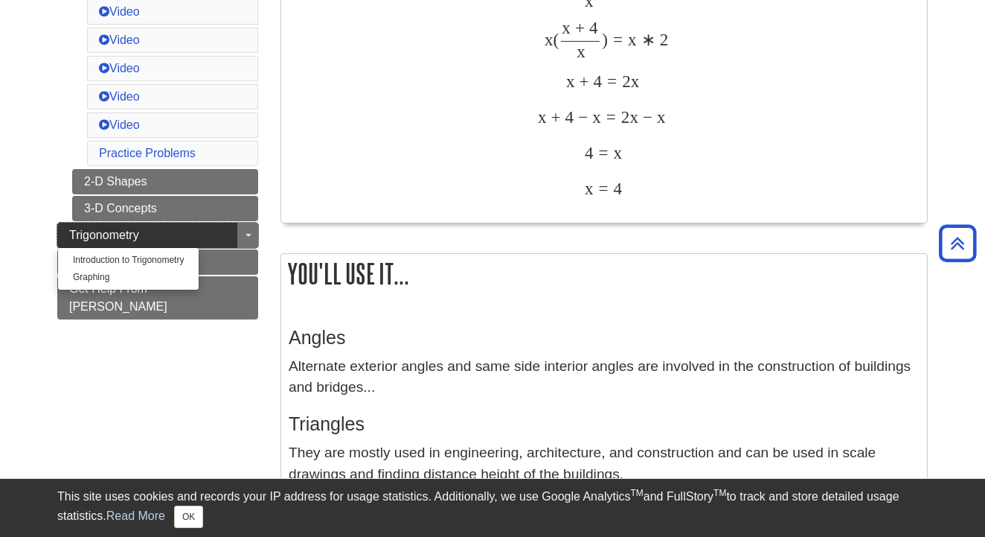
click at [164, 235] on link "Trigonometry" at bounding box center [157, 234] width 201 height 25
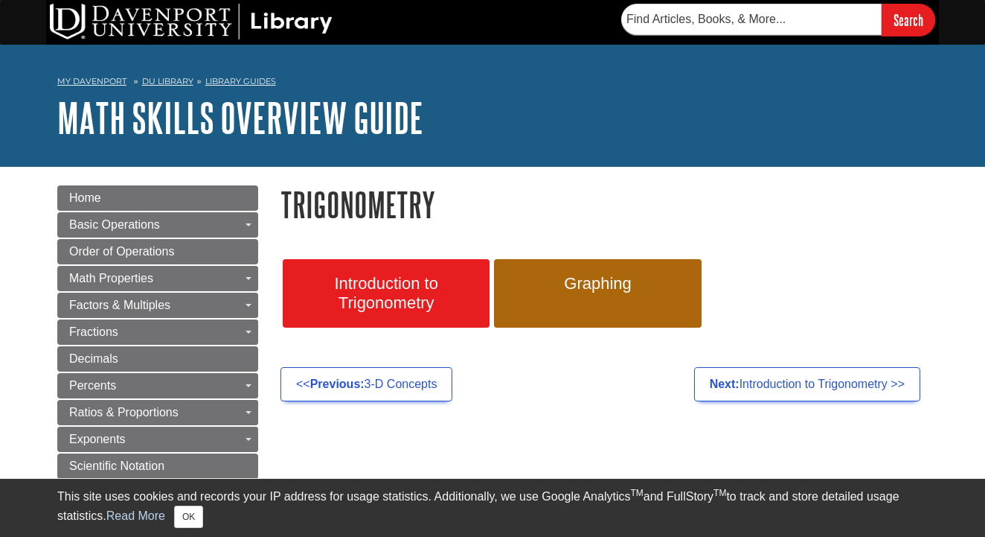
click at [394, 284] on span "Introduction to Trigonometry" at bounding box center [386, 293] width 185 height 39
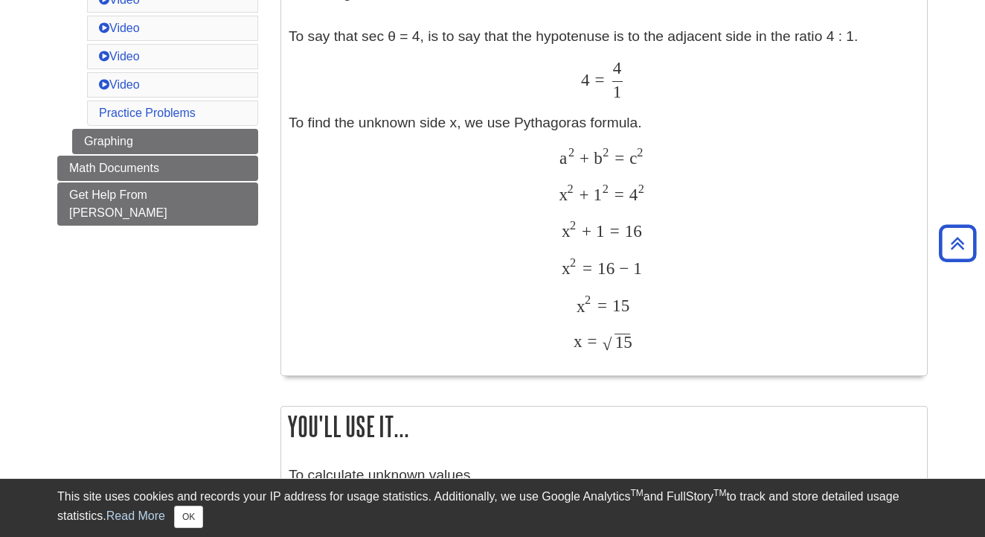
scroll to position [1101, 0]
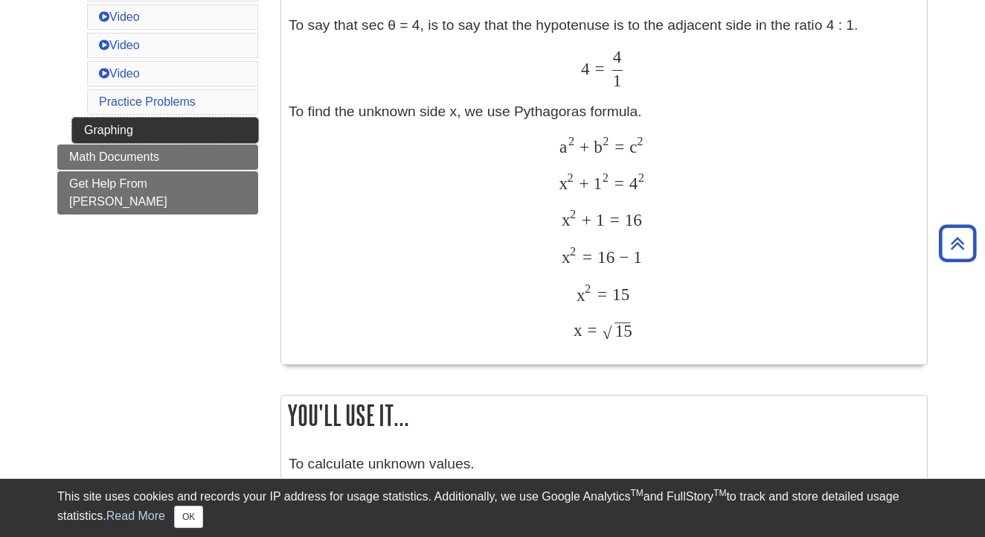
click at [163, 129] on link "Graphing" at bounding box center [165, 130] width 186 height 25
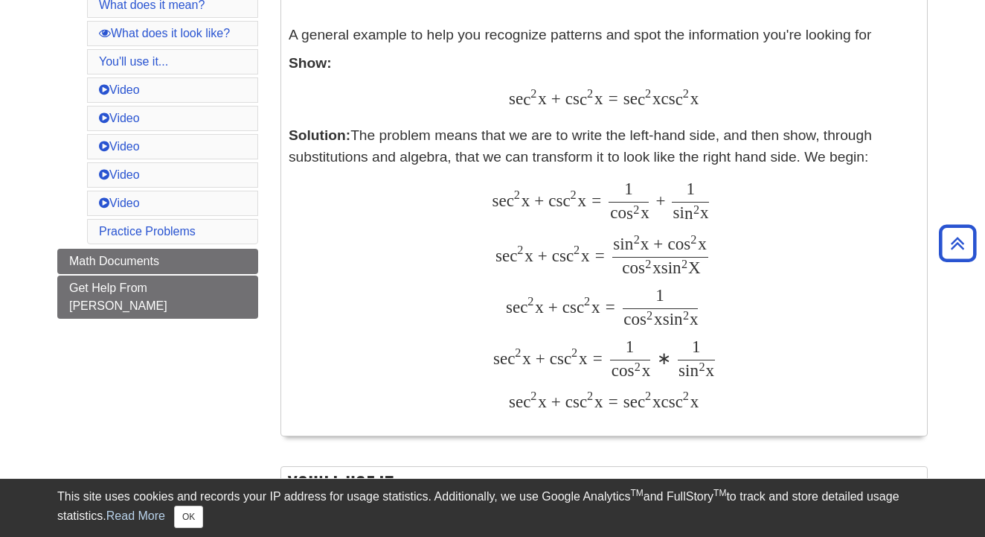
scroll to position [999, 0]
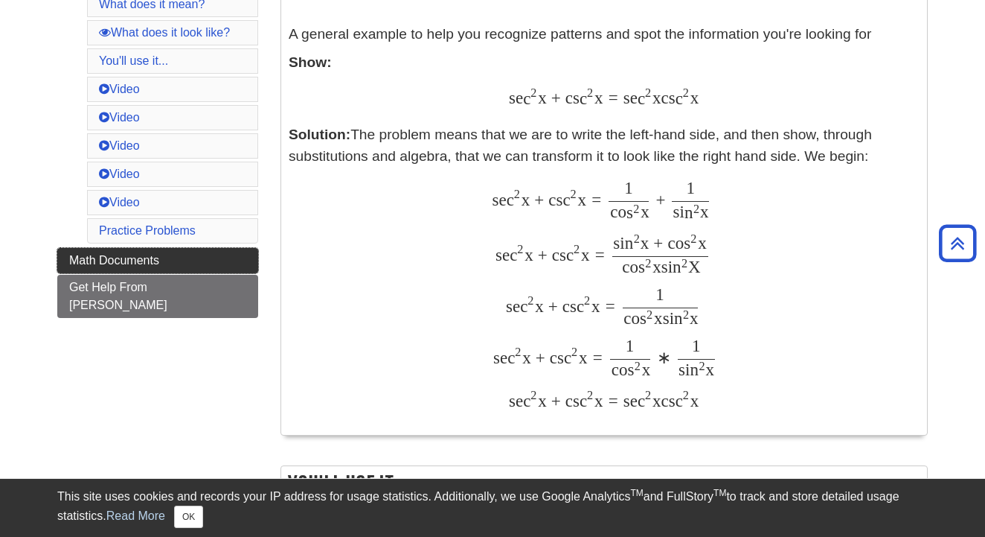
click at [217, 257] on link "Math Documents" at bounding box center [157, 260] width 201 height 25
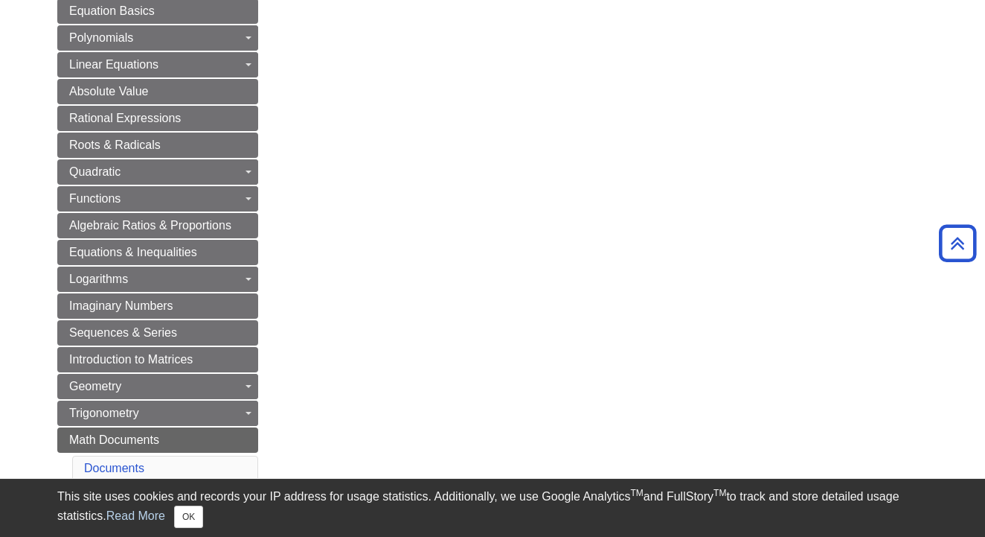
scroll to position [506, 0]
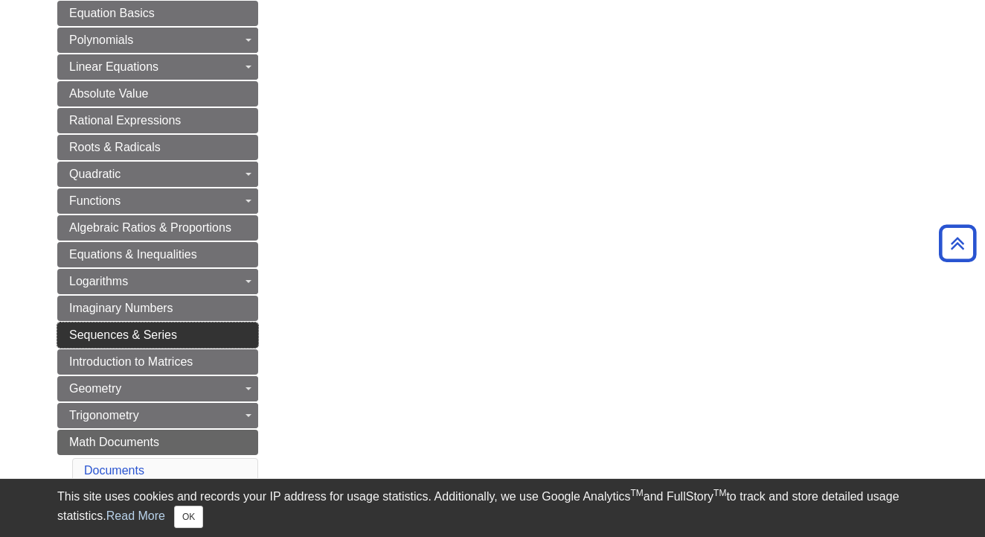
click at [214, 324] on link "Sequences & Series" at bounding box center [157, 334] width 201 height 25
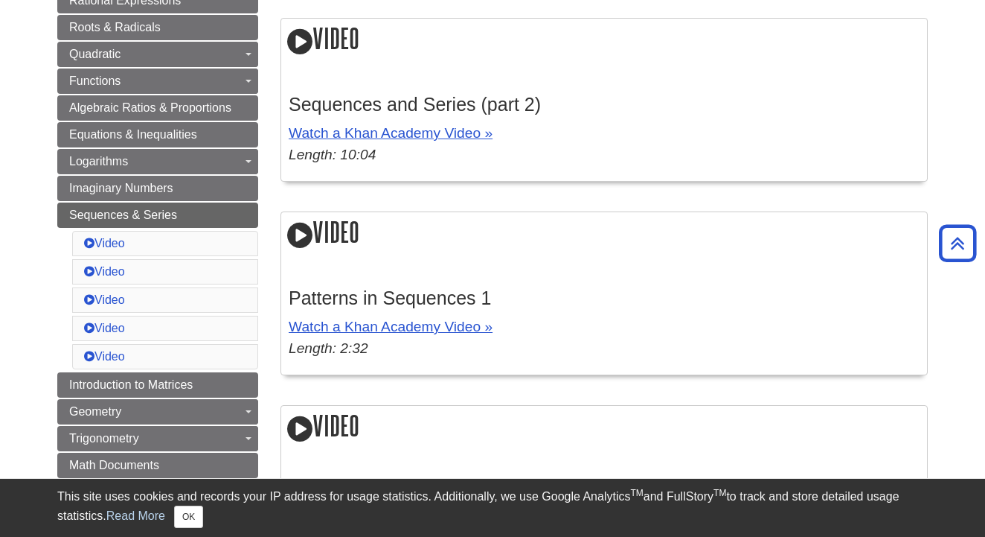
scroll to position [618, 0]
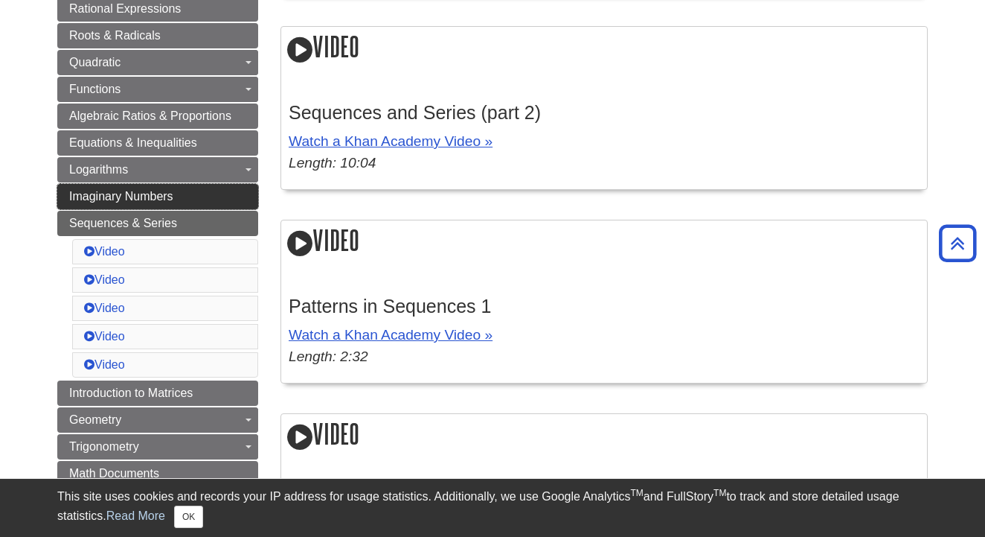
click at [179, 199] on link "Imaginary Numbers" at bounding box center [157, 196] width 201 height 25
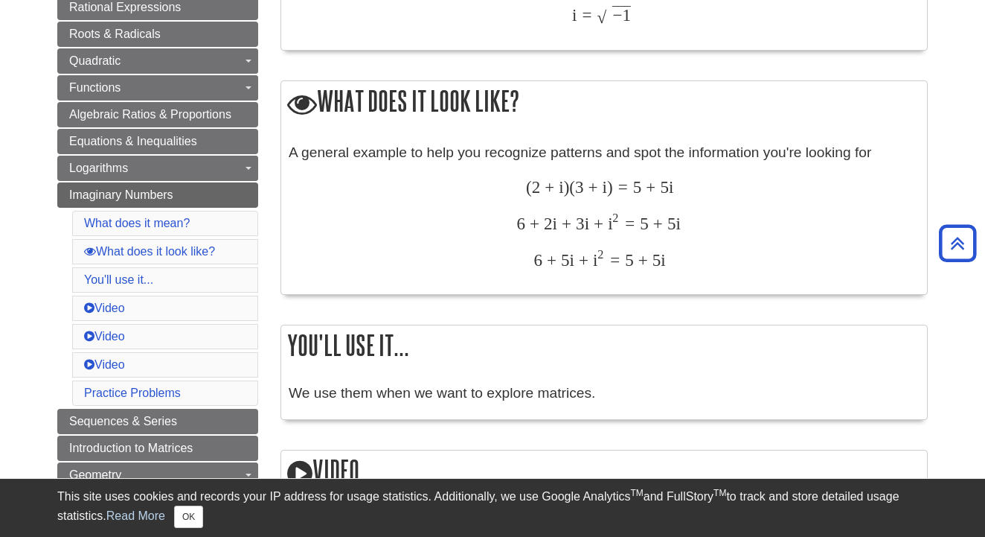
scroll to position [621, 0]
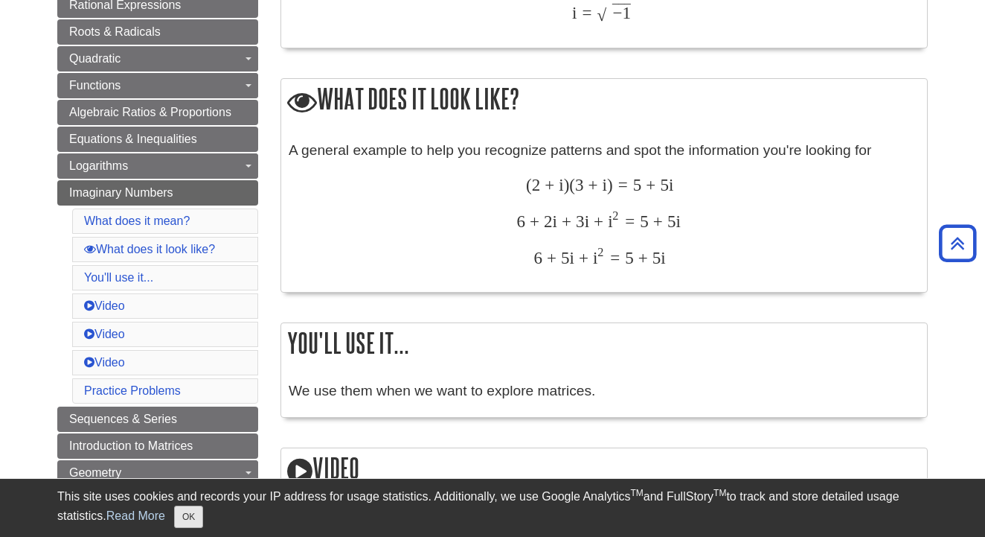
click at [197, 515] on button "OK" at bounding box center [188, 516] width 29 height 22
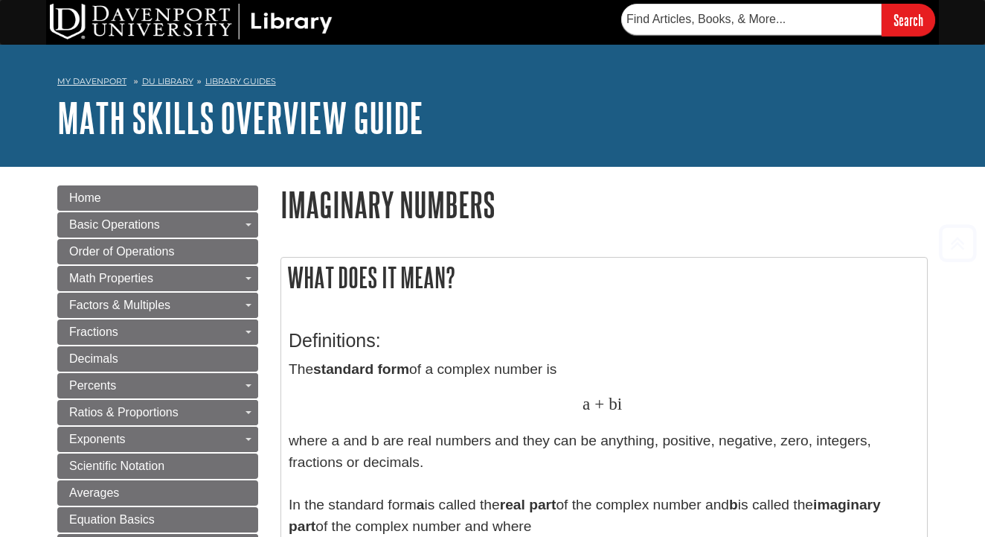
scroll to position [0, 0]
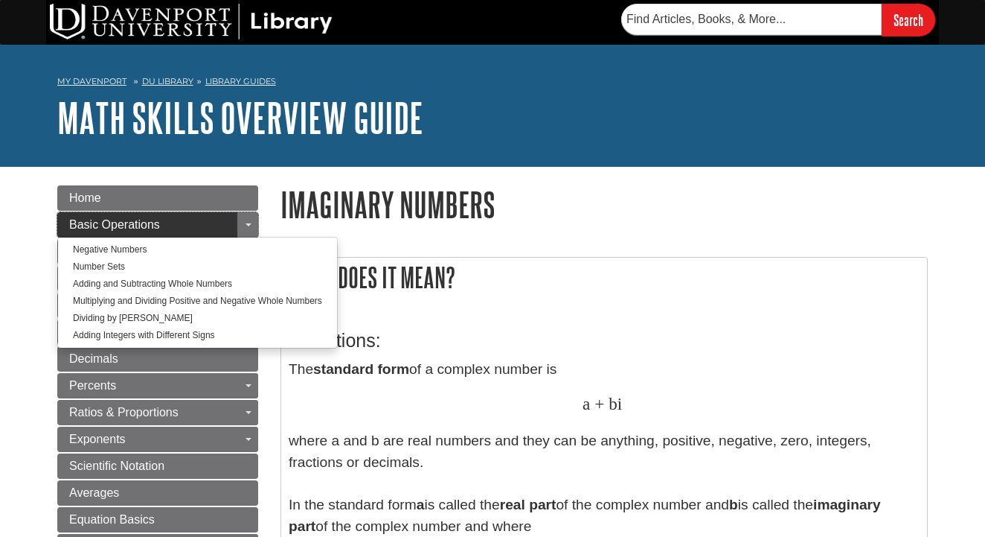
click at [198, 225] on link "Basic Operations" at bounding box center [157, 224] width 201 height 25
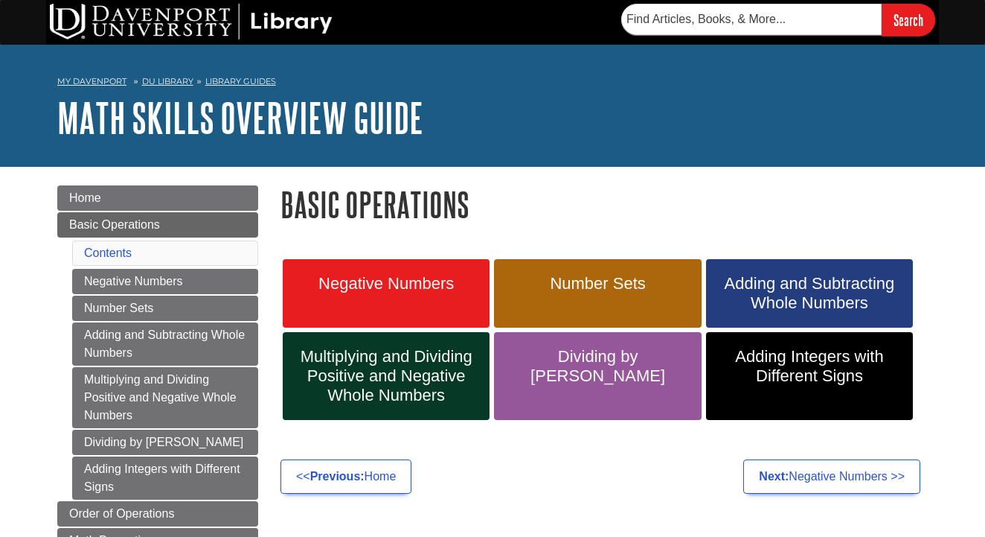
click at [431, 283] on span "Negative Numbers" at bounding box center [386, 283] width 185 height 19
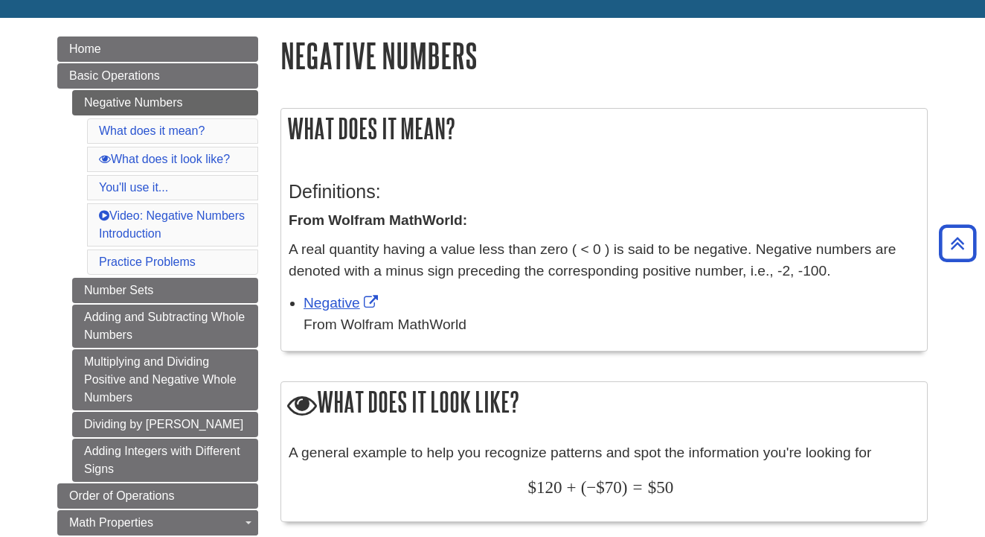
scroll to position [136, 0]
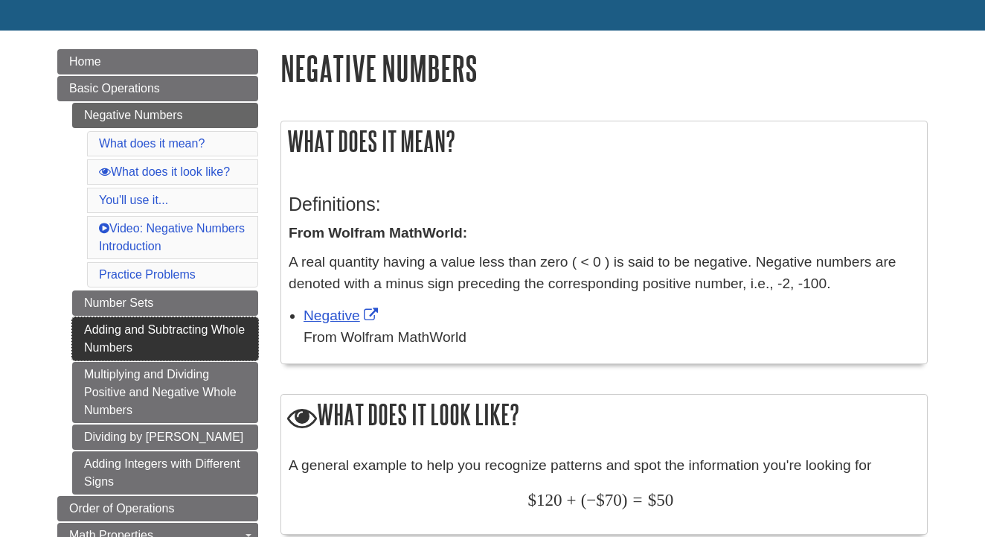
click at [103, 330] on link "Adding and Subtracting Whole Numbers" at bounding box center [165, 338] width 186 height 43
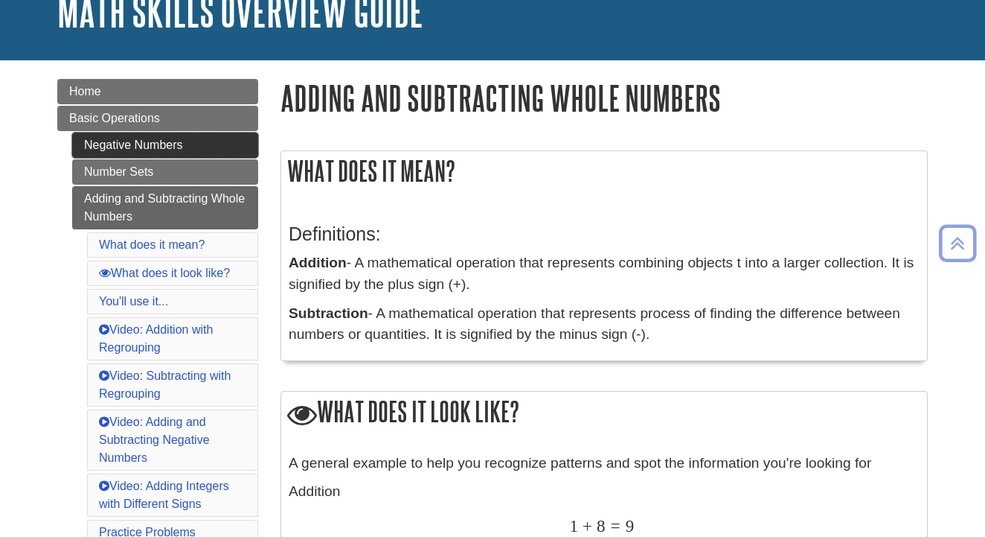
scroll to position [97, 0]
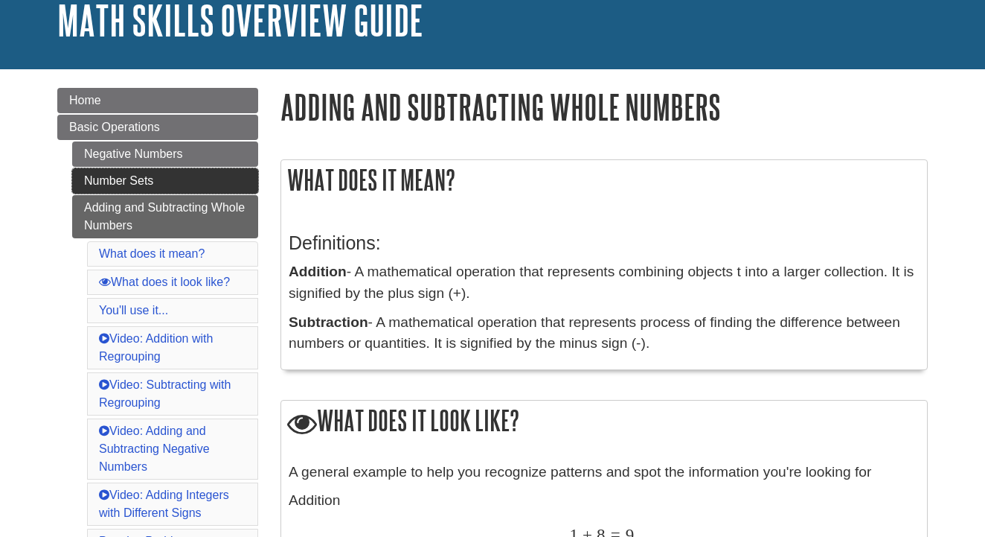
click at [128, 179] on link "Number Sets" at bounding box center [165, 180] width 186 height 25
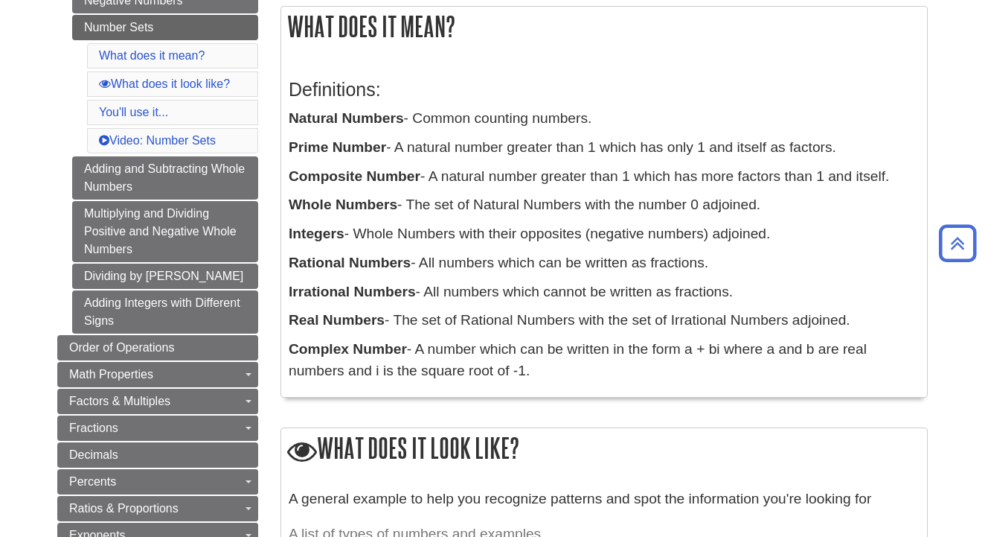
scroll to position [252, 0]
